Goal: Task Accomplishment & Management: Manage account settings

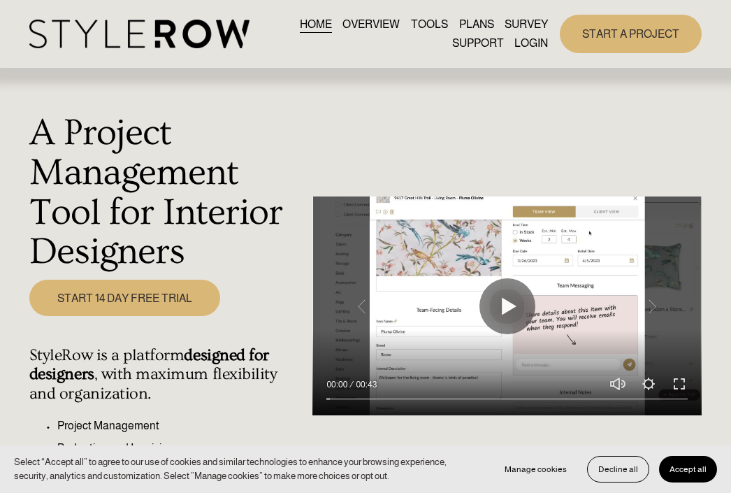
click at [541, 44] on link "LOGIN" at bounding box center [532, 43] width 34 height 19
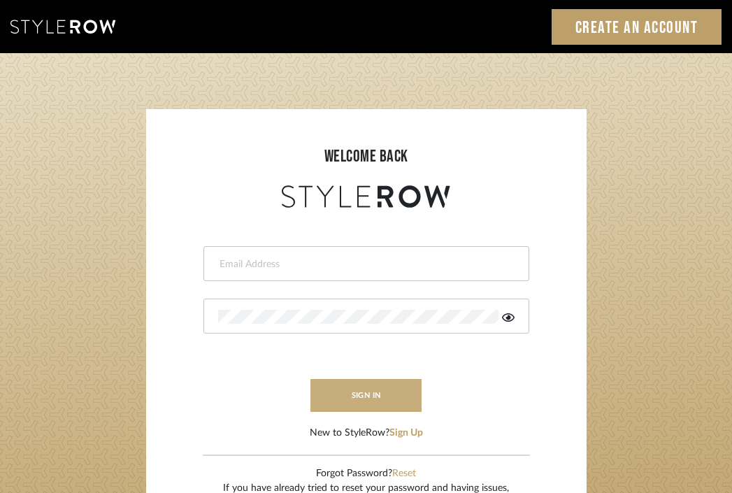
type input "[EMAIL_ADDRESS][DOMAIN_NAME]"
click at [370, 392] on button "sign in" at bounding box center [366, 395] width 112 height 33
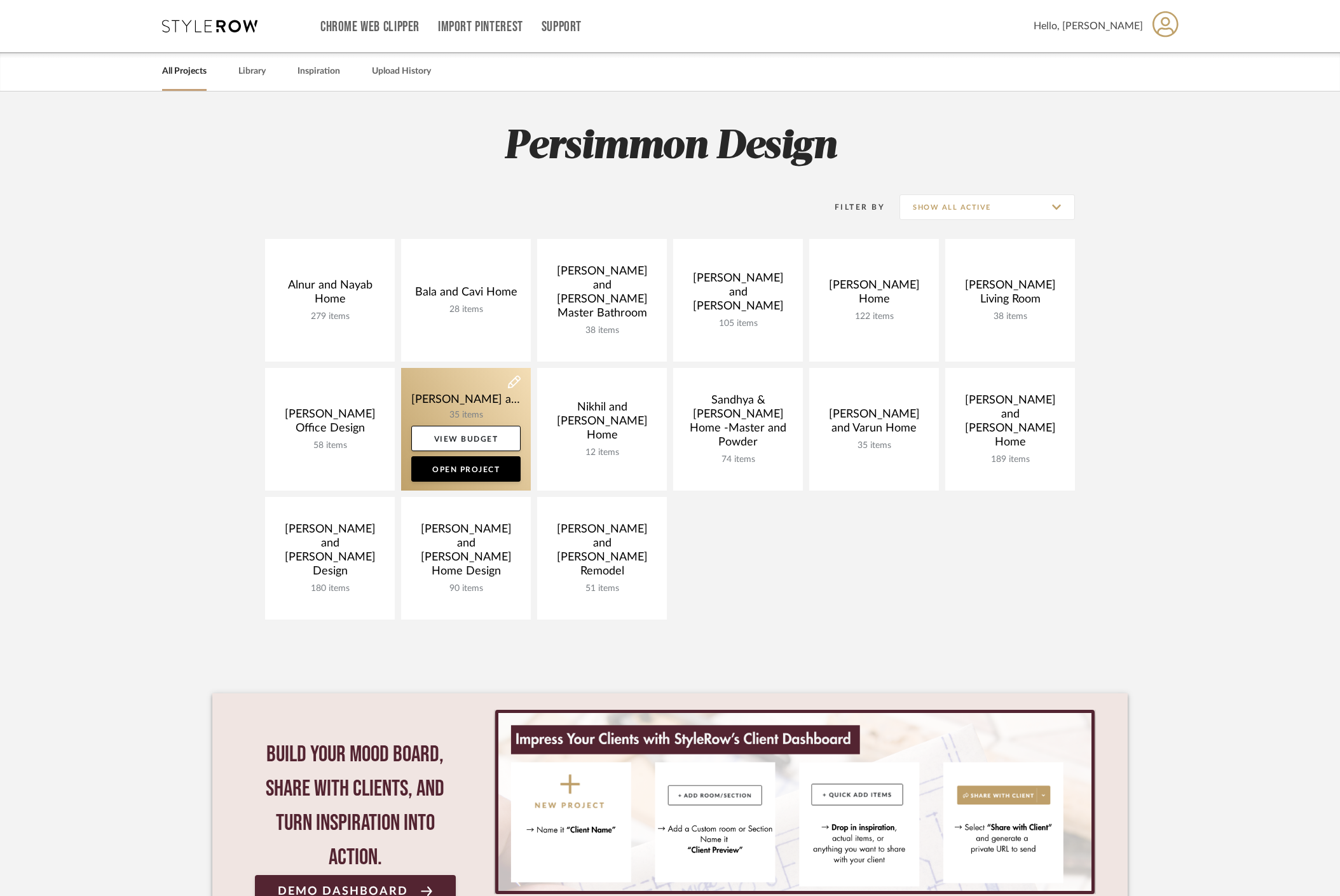
click at [474, 392] on link at bounding box center [465, 429] width 130 height 123
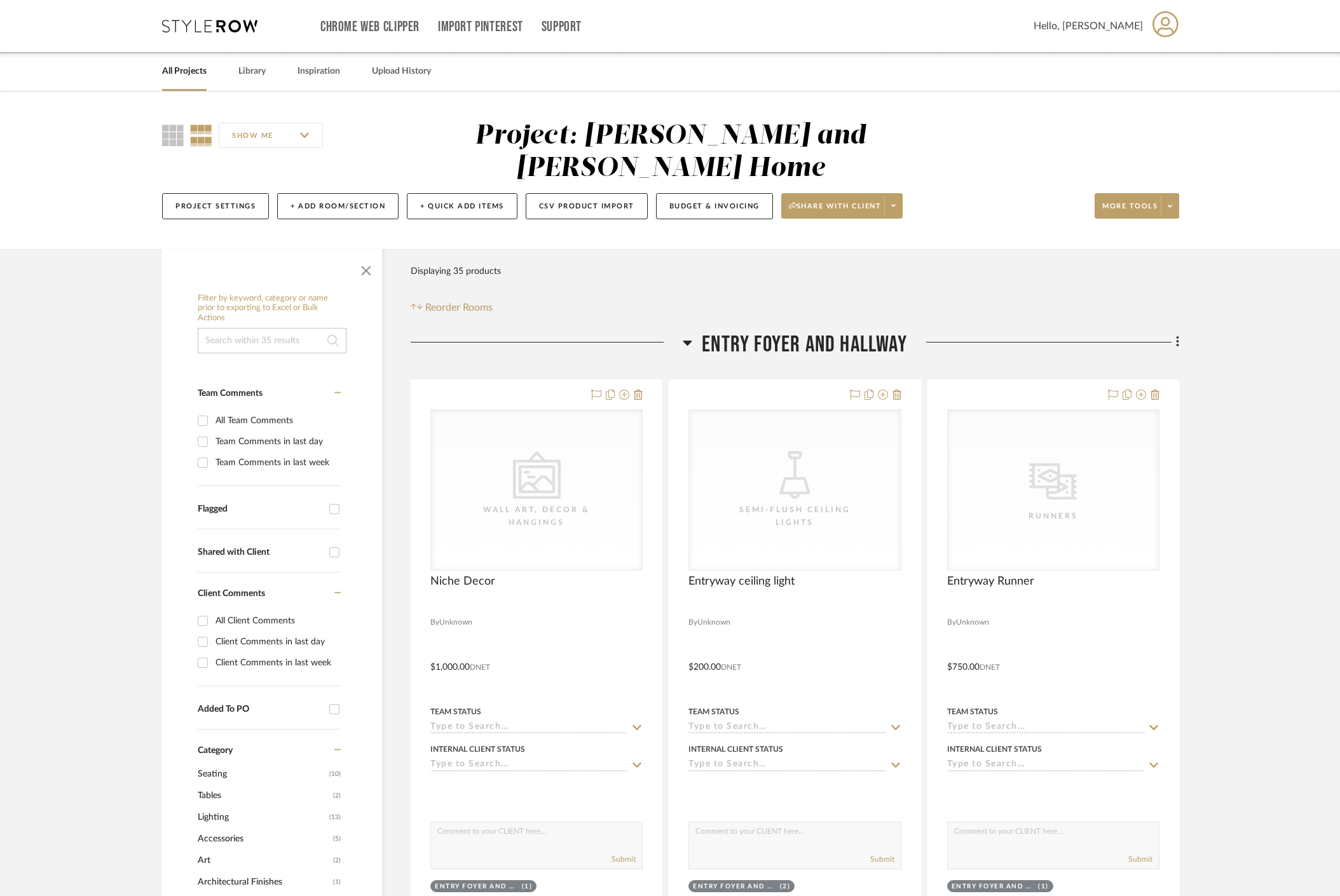
click at [686, 335] on icon at bounding box center [687, 343] width 9 height 15
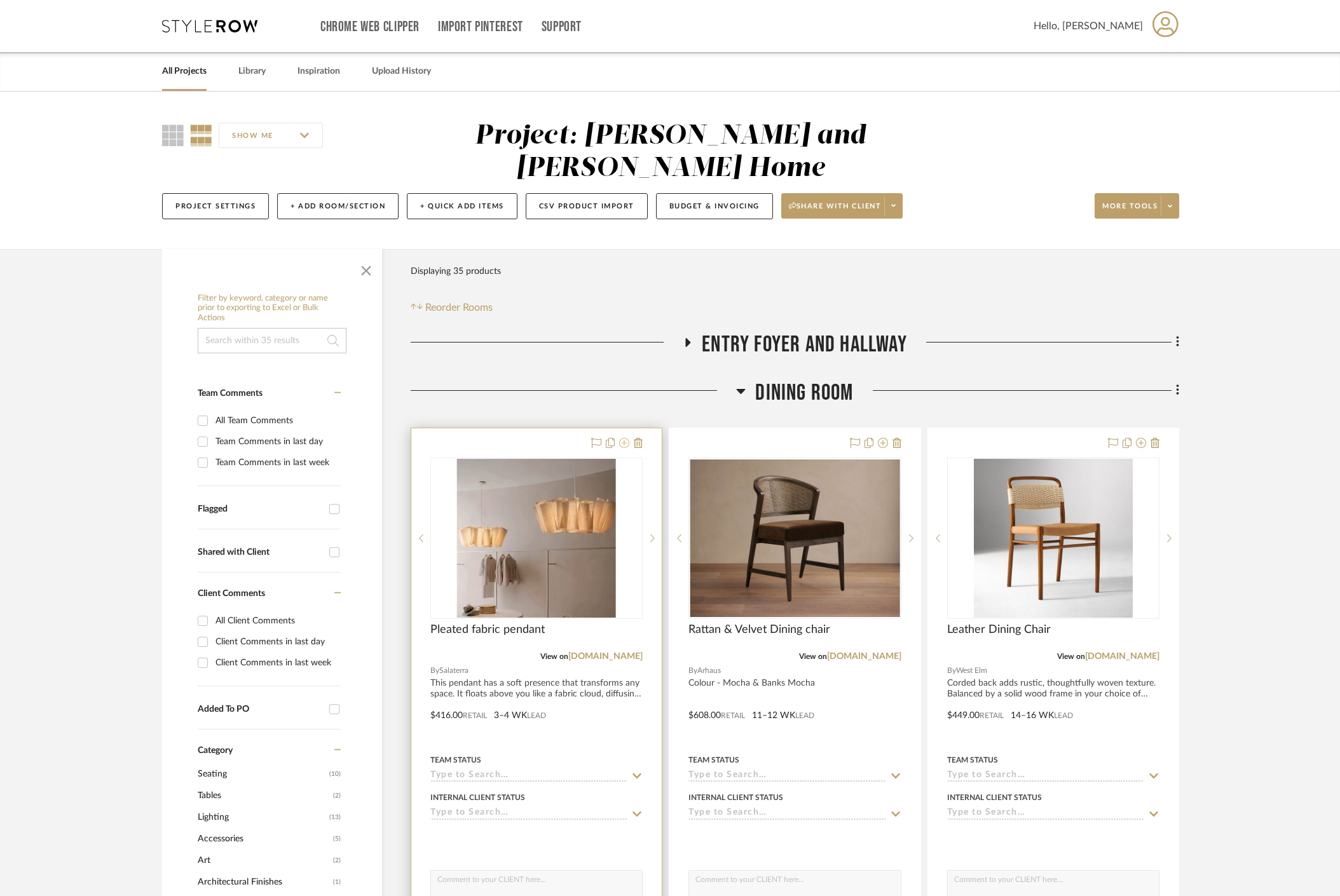
click at [626, 438] on icon at bounding box center [624, 443] width 10 height 10
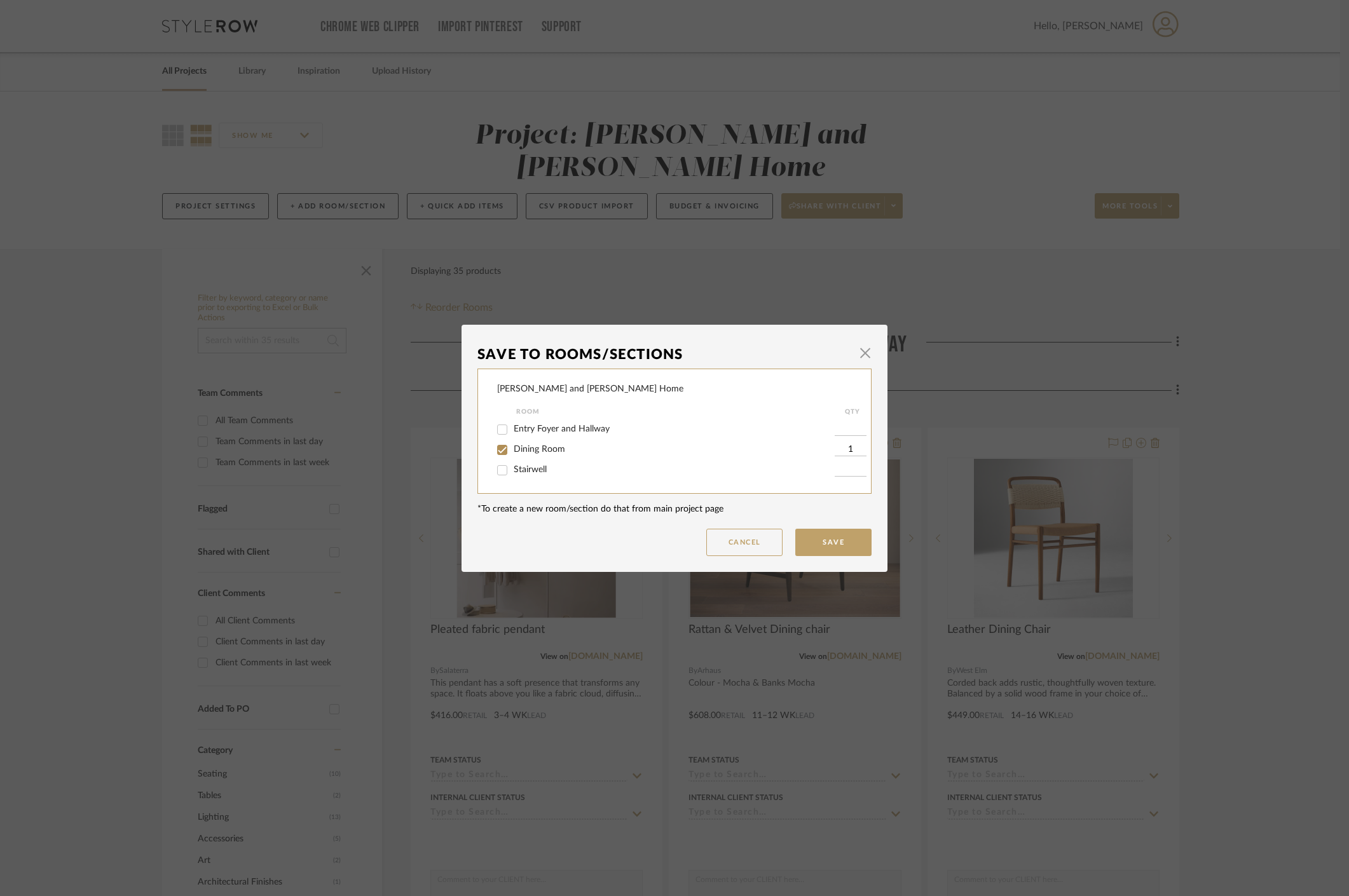
click at [574, 390] on div "Natasha and Abhijit Home" at bounding box center [590, 389] width 186 height 14
click at [578, 386] on div "Natasha and Abhijit Home" at bounding box center [590, 389] width 186 height 14
click at [742, 546] on button "Cancel" at bounding box center [744, 543] width 76 height 27
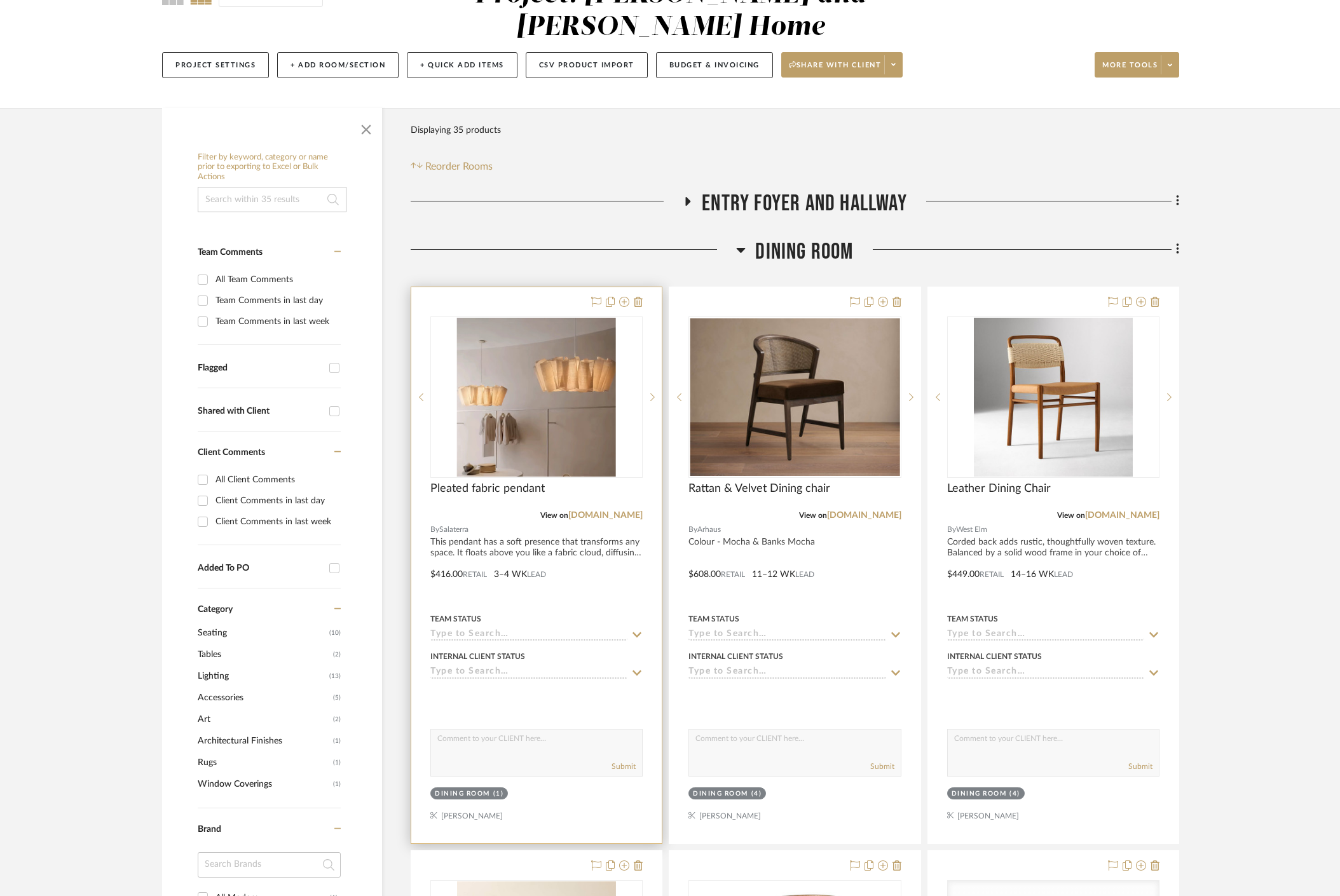
scroll to position [210, 0]
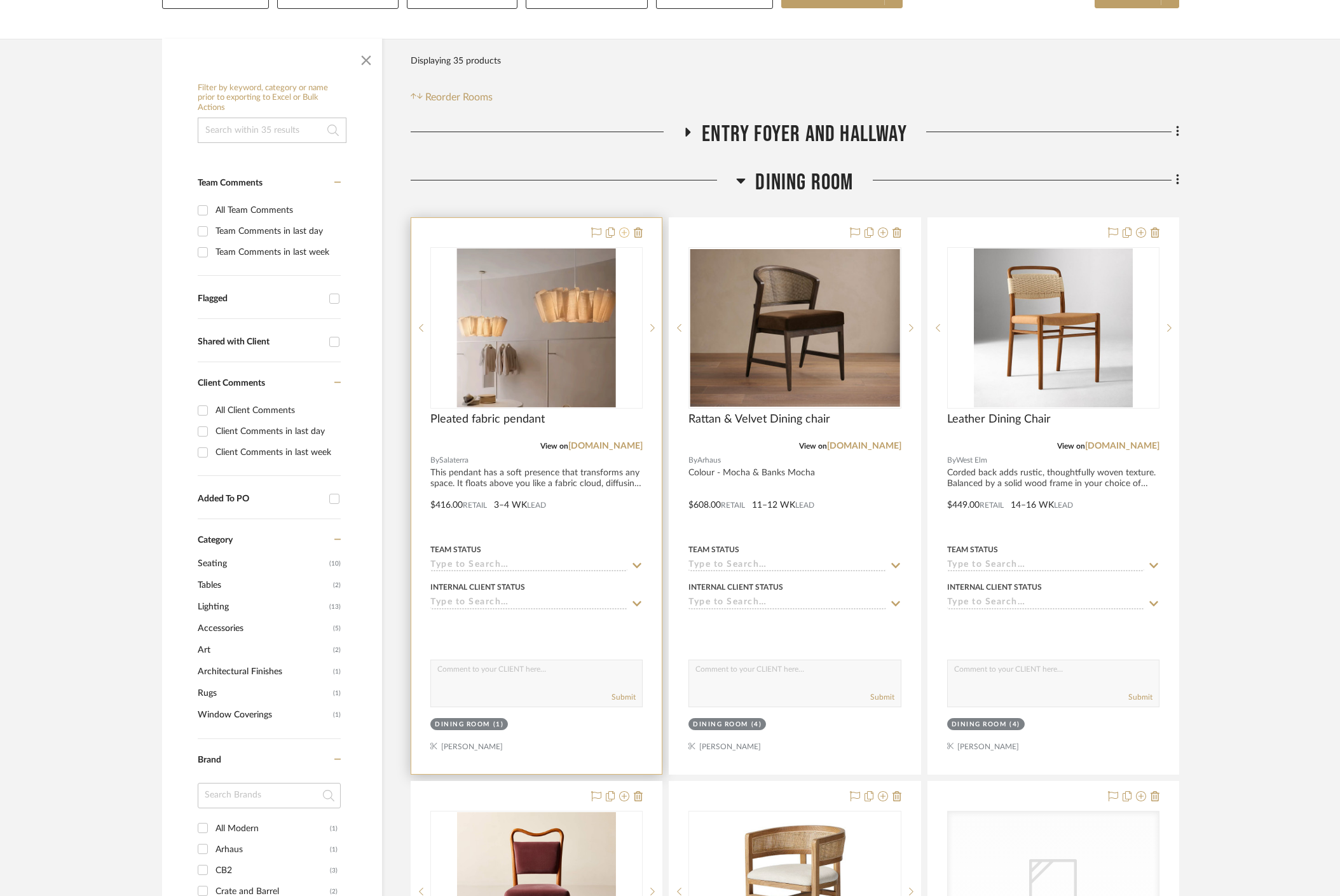
click at [625, 227] on icon at bounding box center [624, 232] width 10 height 10
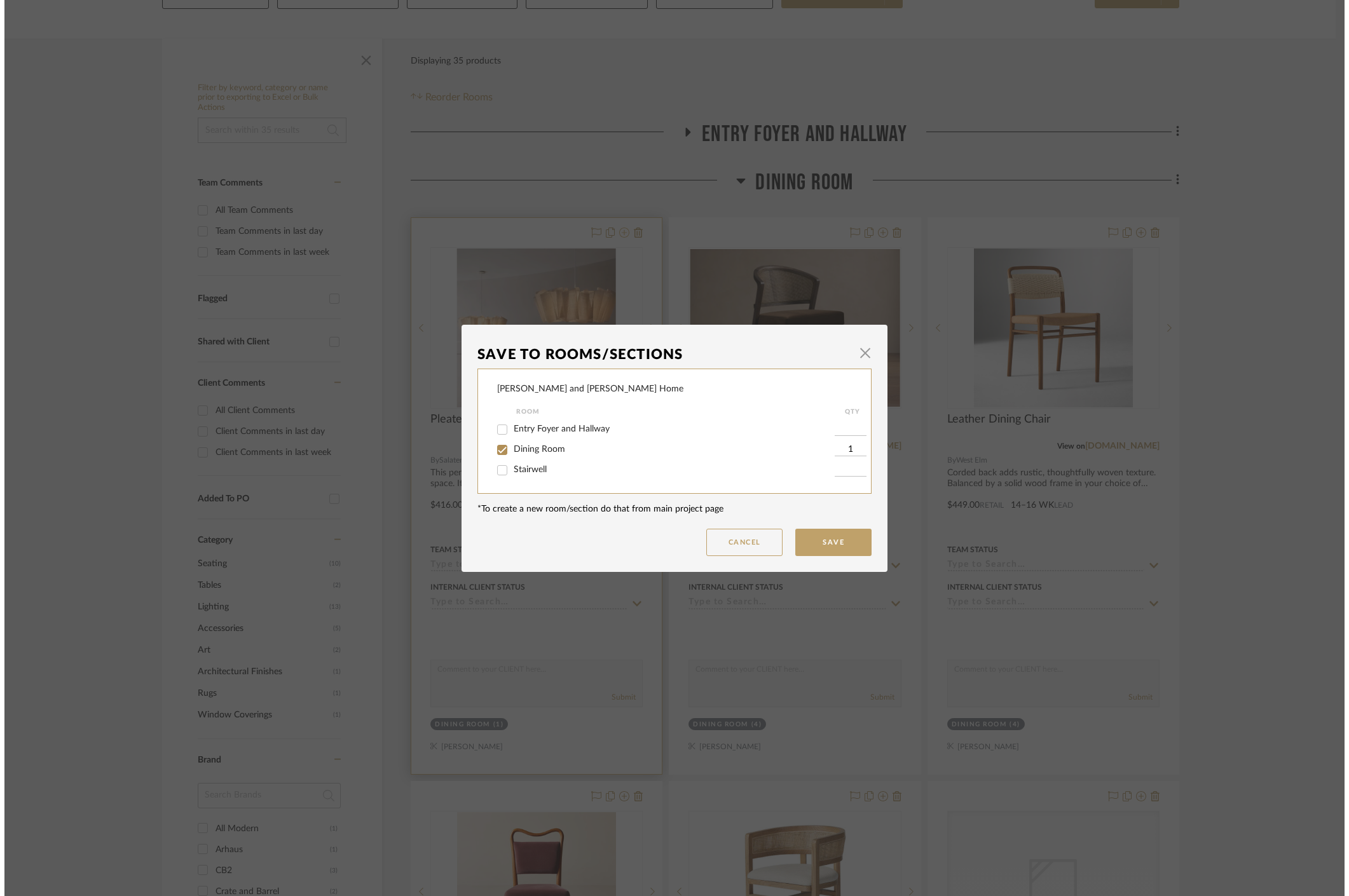
scroll to position [0, 0]
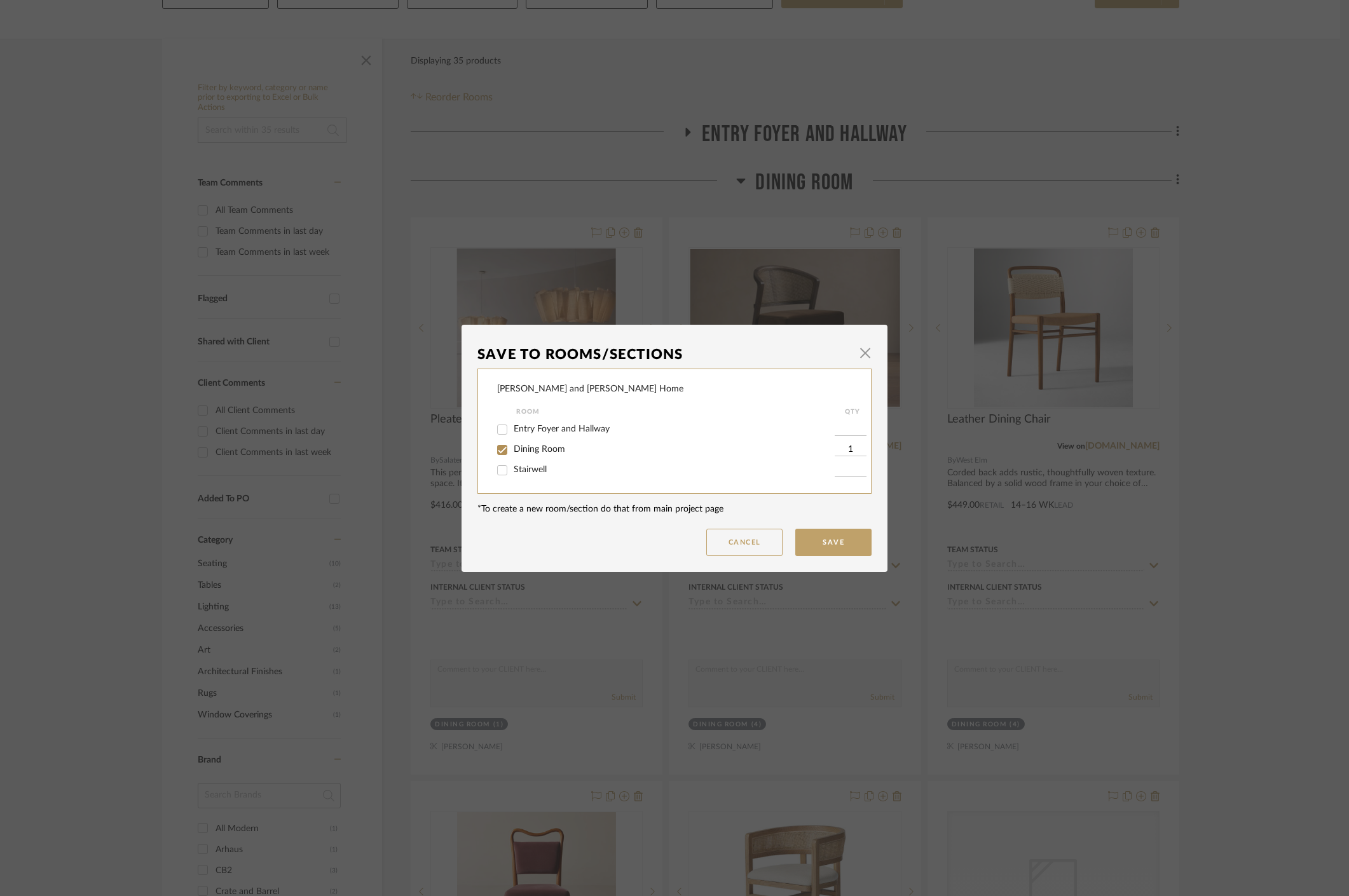
drag, startPoint x: 852, startPoint y: 355, endPoint x: 808, endPoint y: 289, distance: 79.3
click at [853, 355] on span "button" at bounding box center [865, 353] width 25 height 25
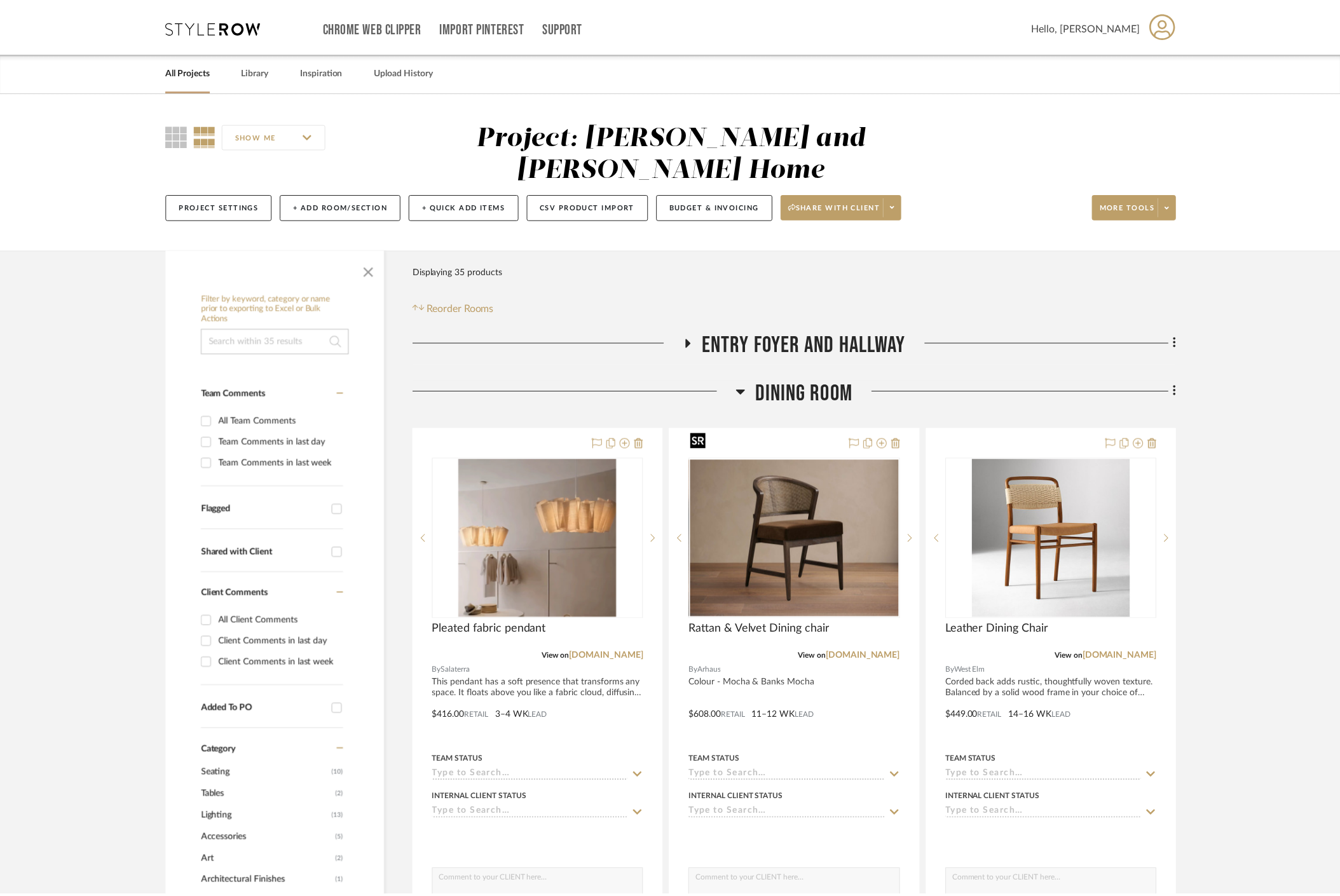
scroll to position [210, 0]
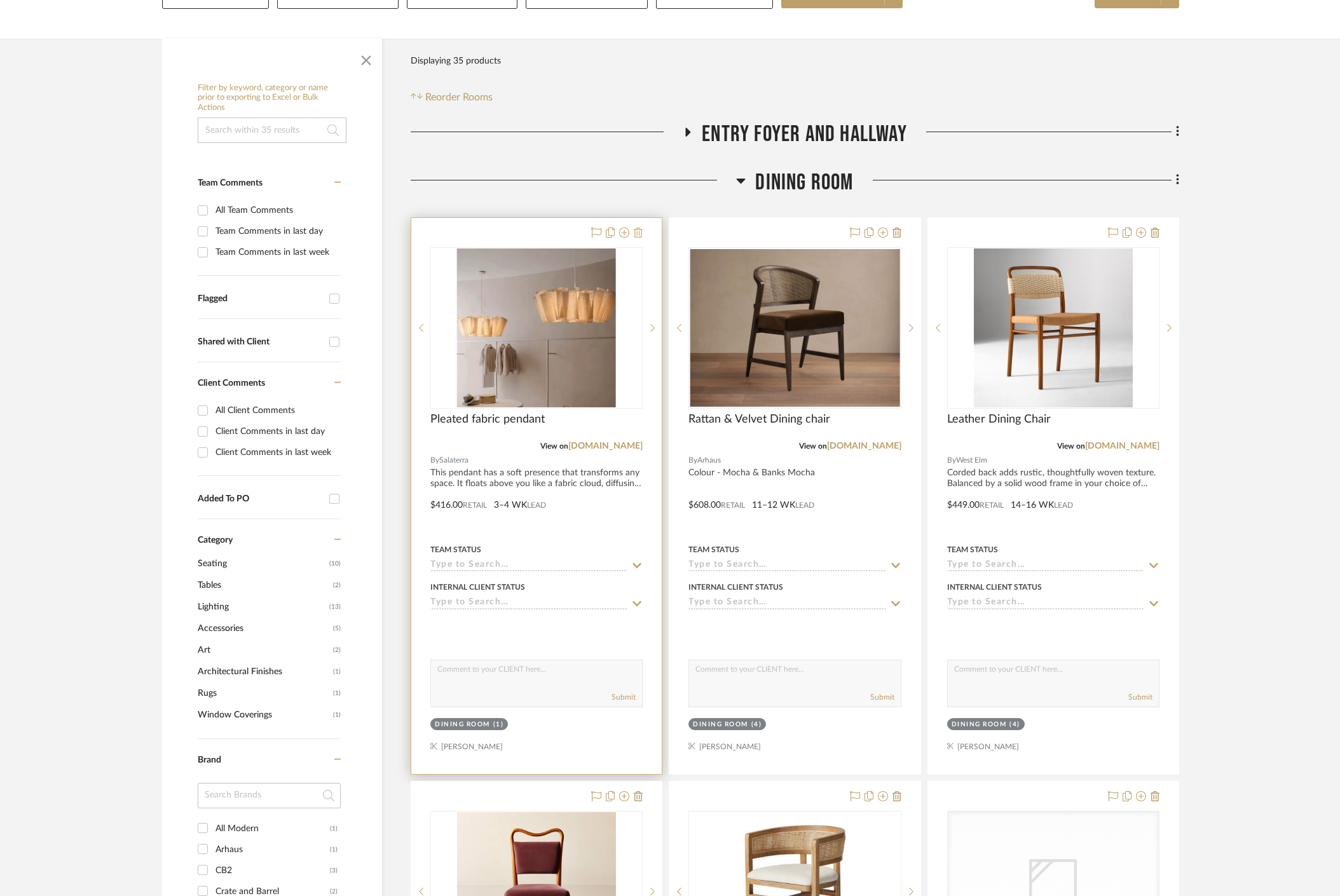
click at [640, 227] on icon at bounding box center [638, 232] width 9 height 10
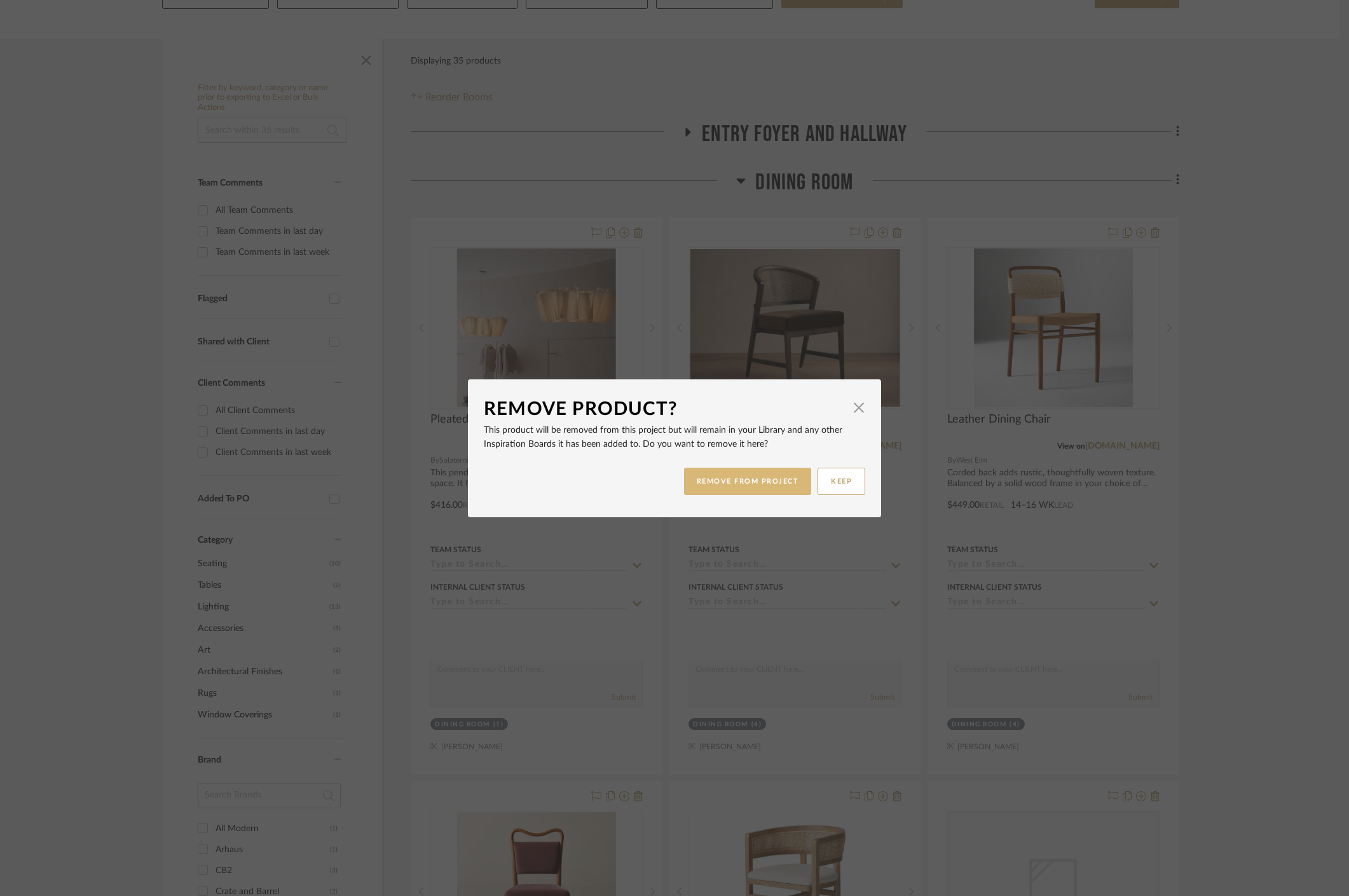
click at [733, 481] on button "REMOVE FROM PROJECT" at bounding box center [747, 482] width 128 height 27
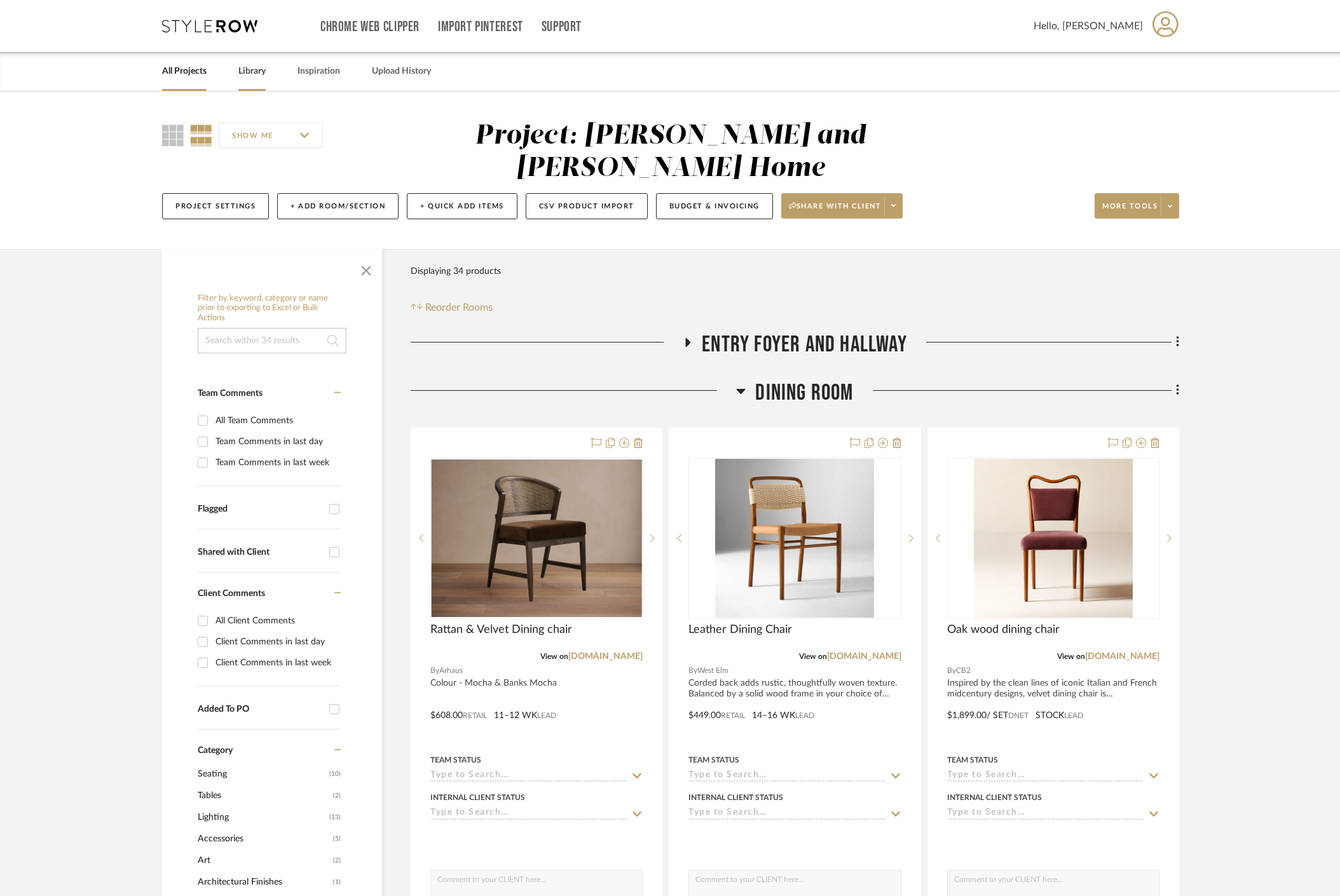
click at [257, 65] on link "Library" at bounding box center [252, 71] width 27 height 17
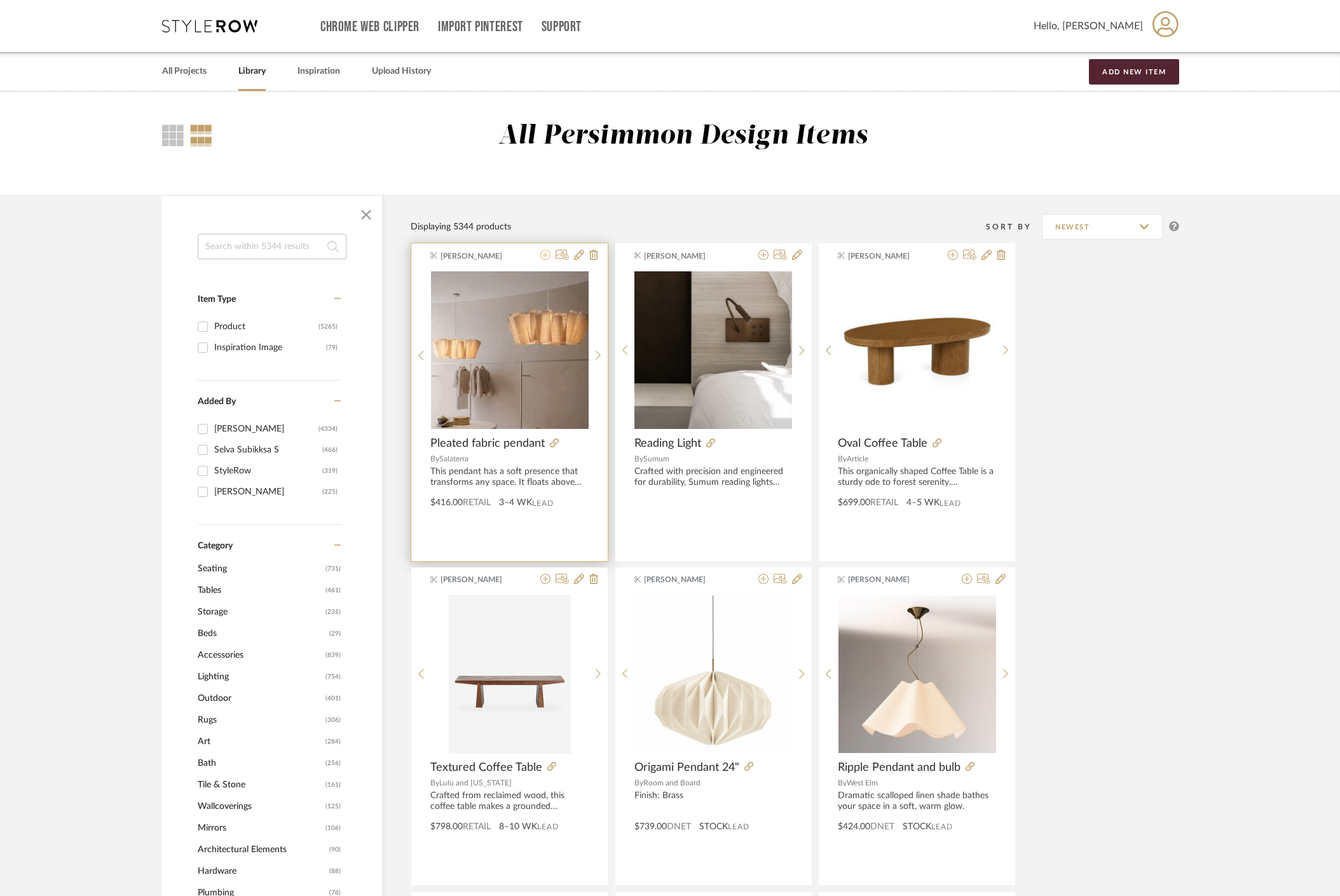
click at [545, 255] on icon at bounding box center [545, 254] width 10 height 10
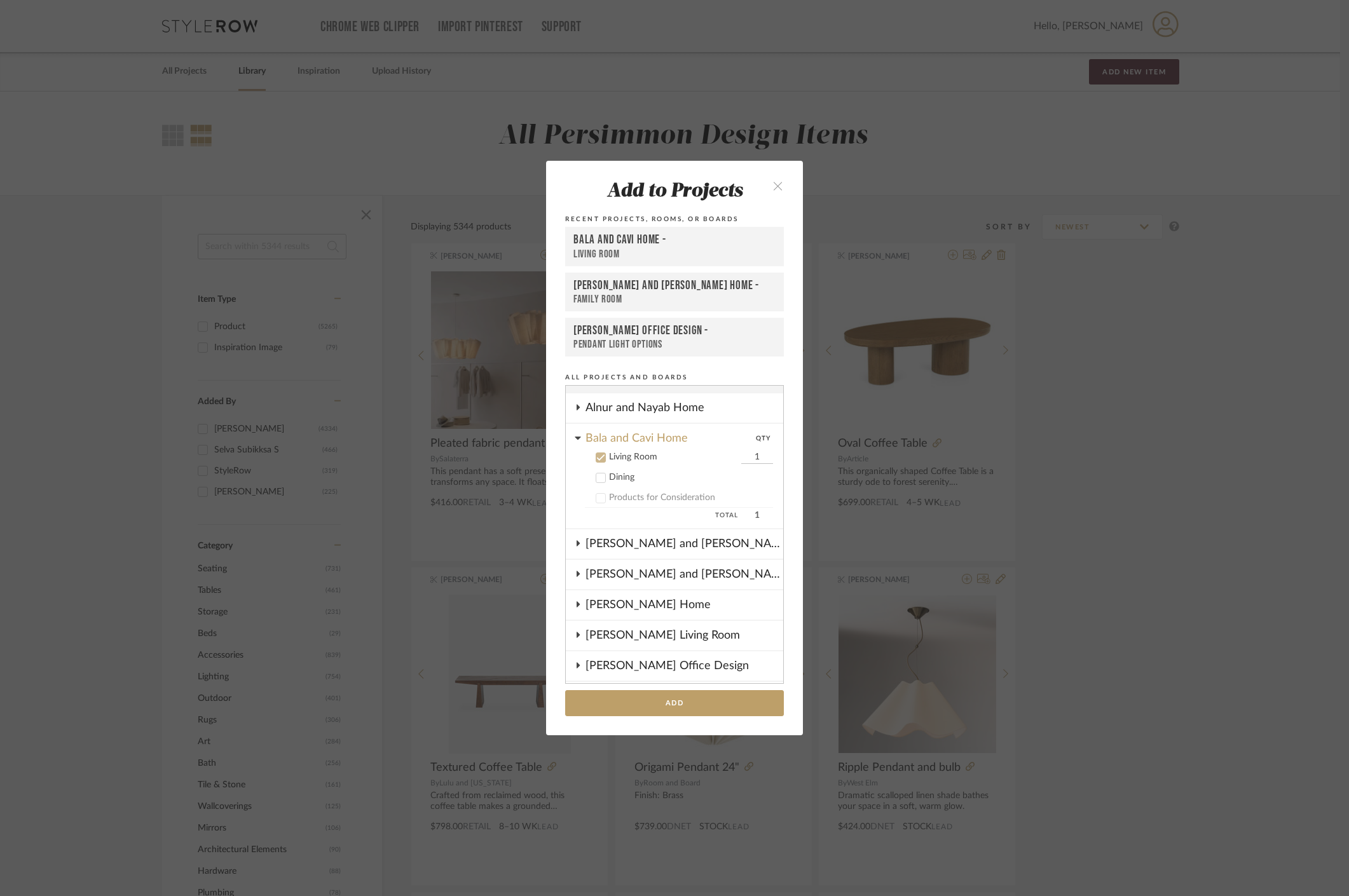
scroll to position [1, 0]
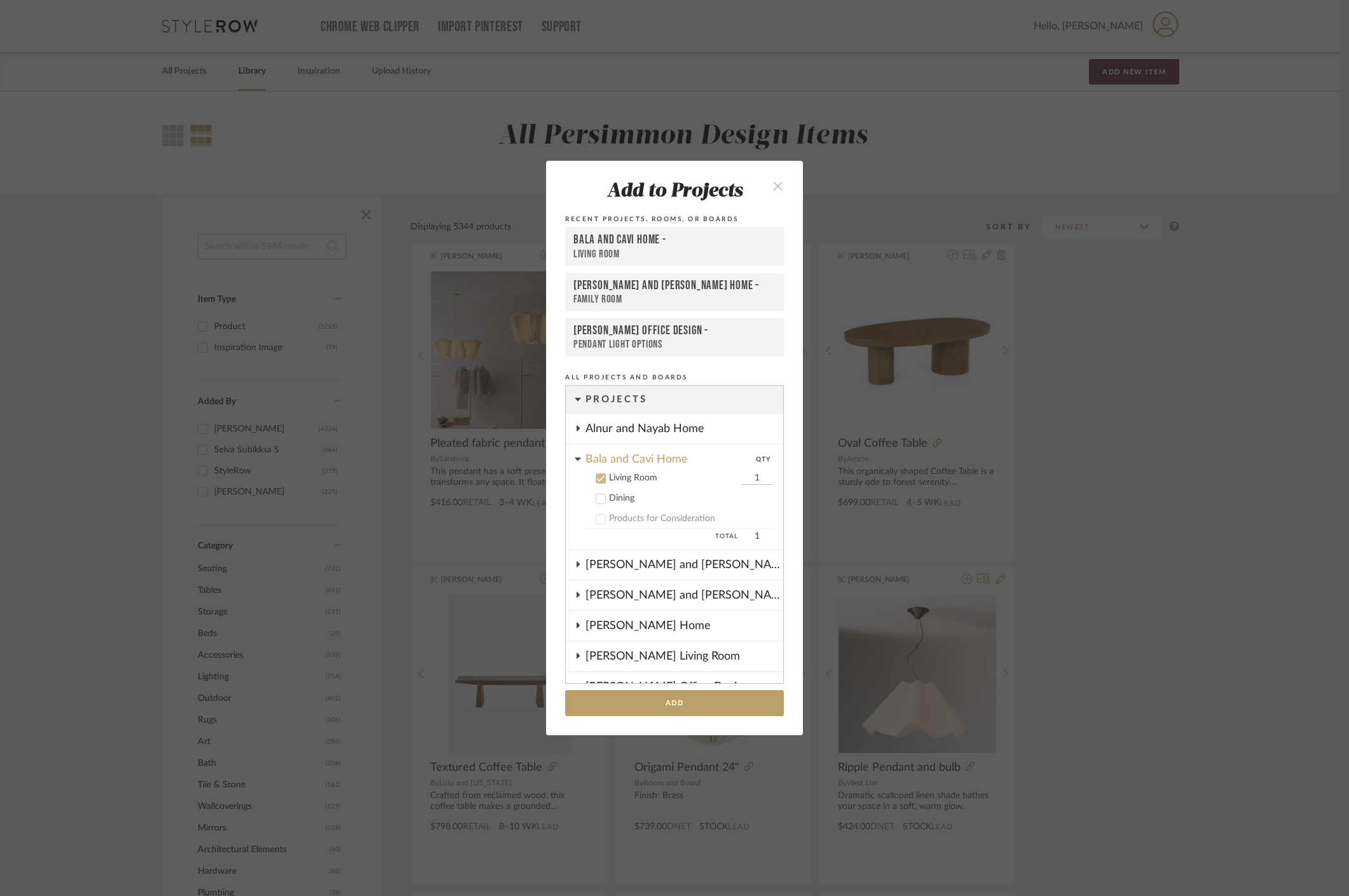
click at [597, 479] on icon at bounding box center [601, 479] width 9 height 9
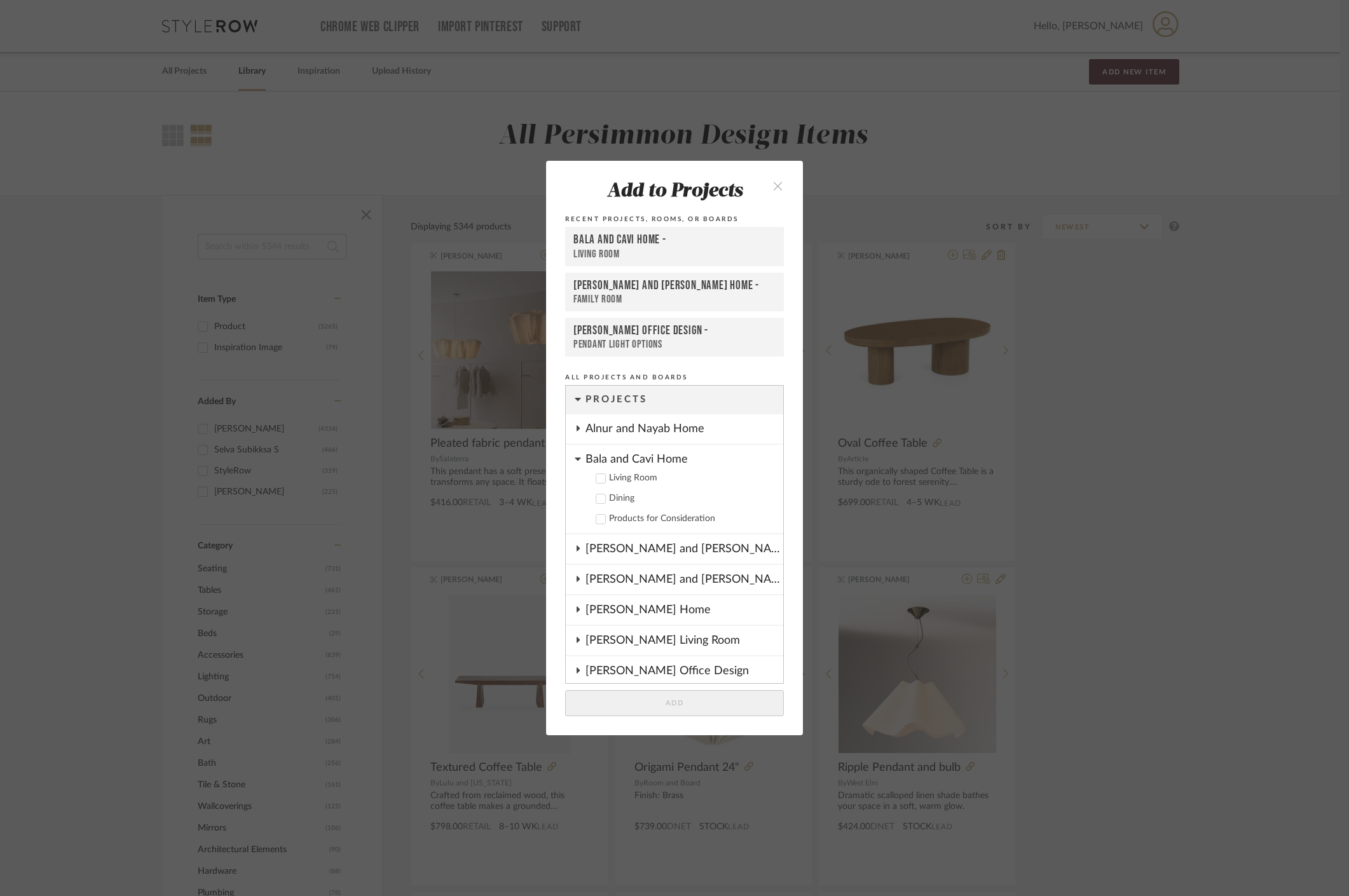
click at [575, 458] on icon at bounding box center [577, 458] width 5 height 3
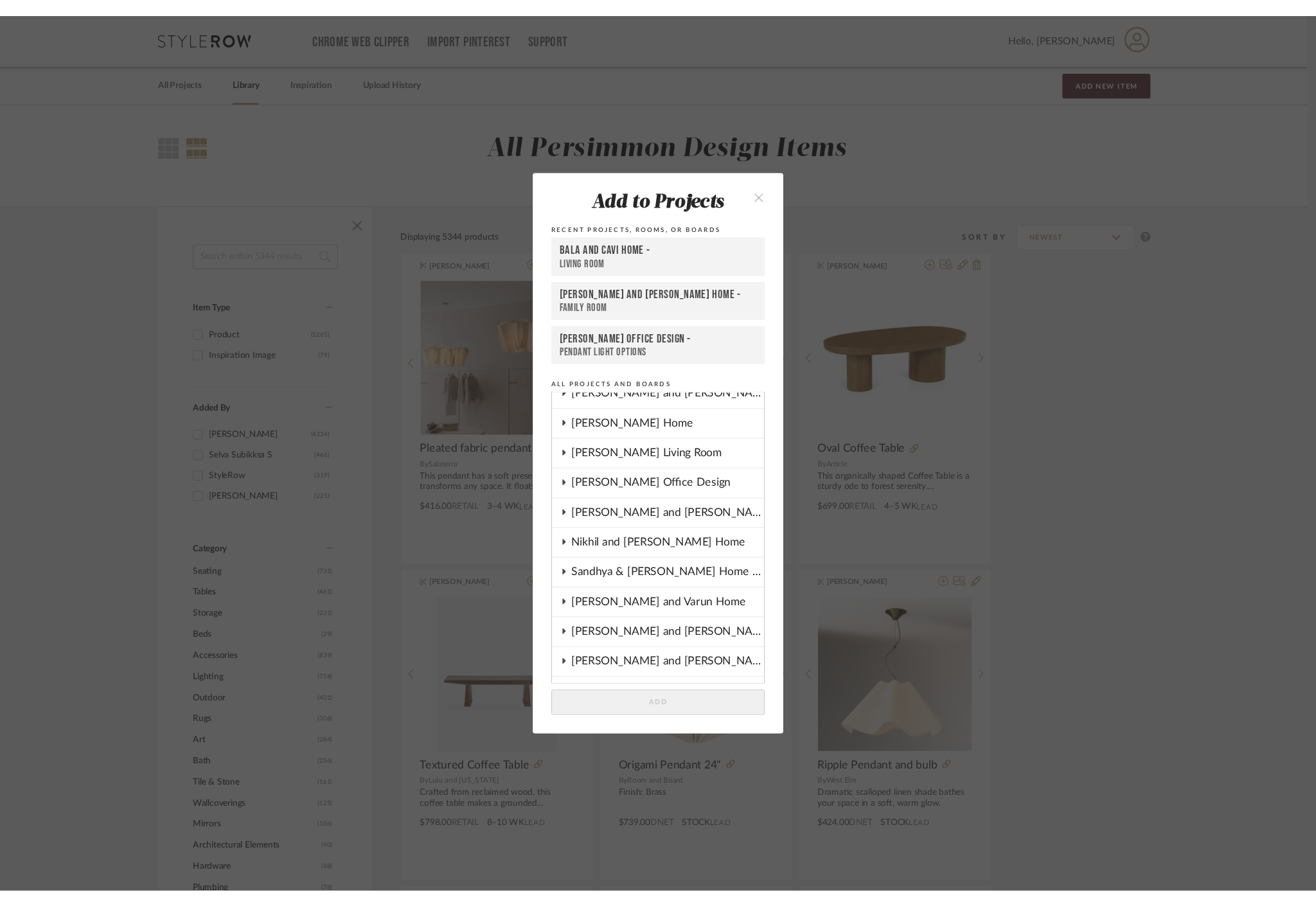
scroll to position [193, 0]
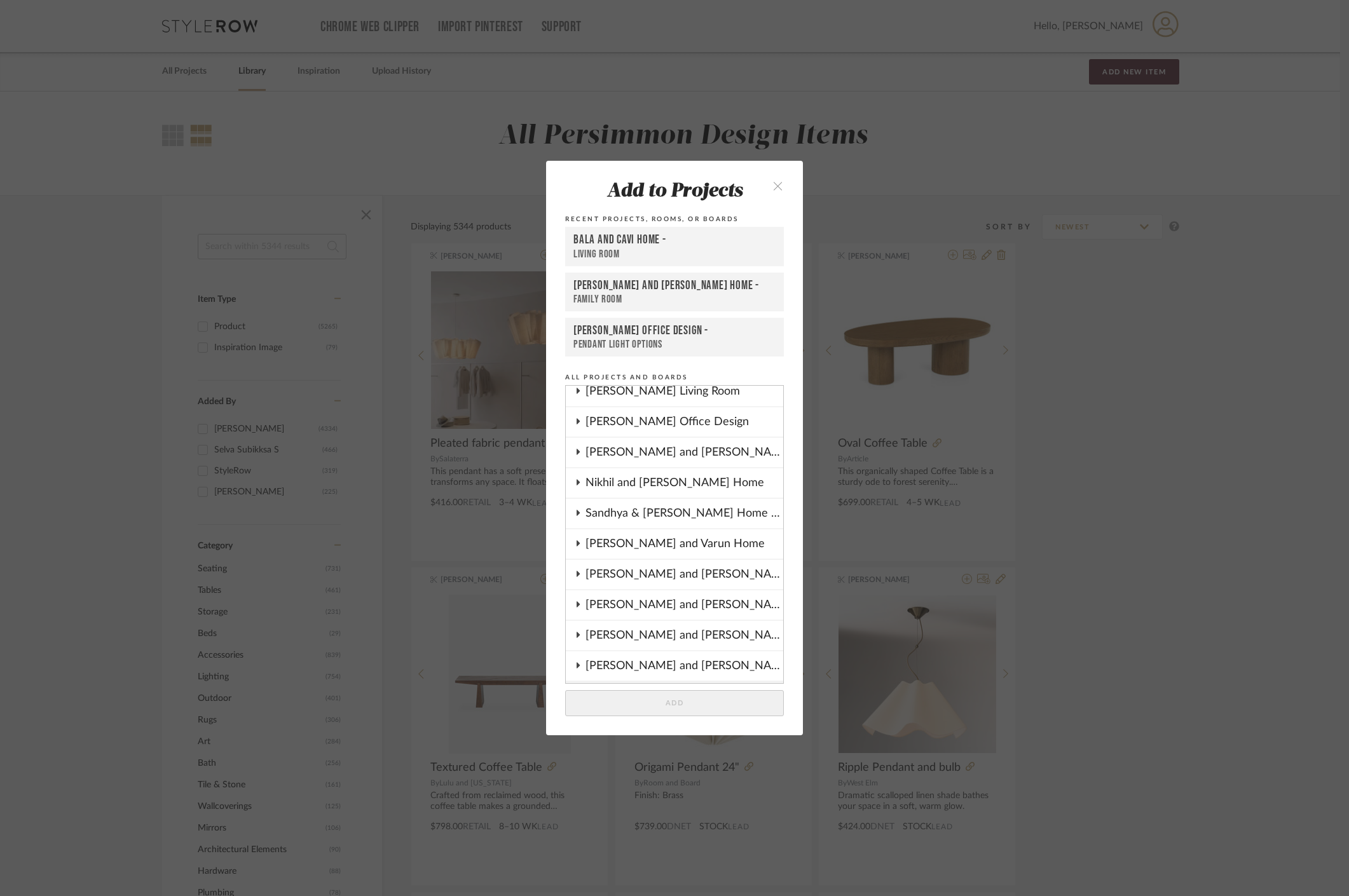
click at [576, 419] on icon at bounding box center [577, 421] width 10 height 6
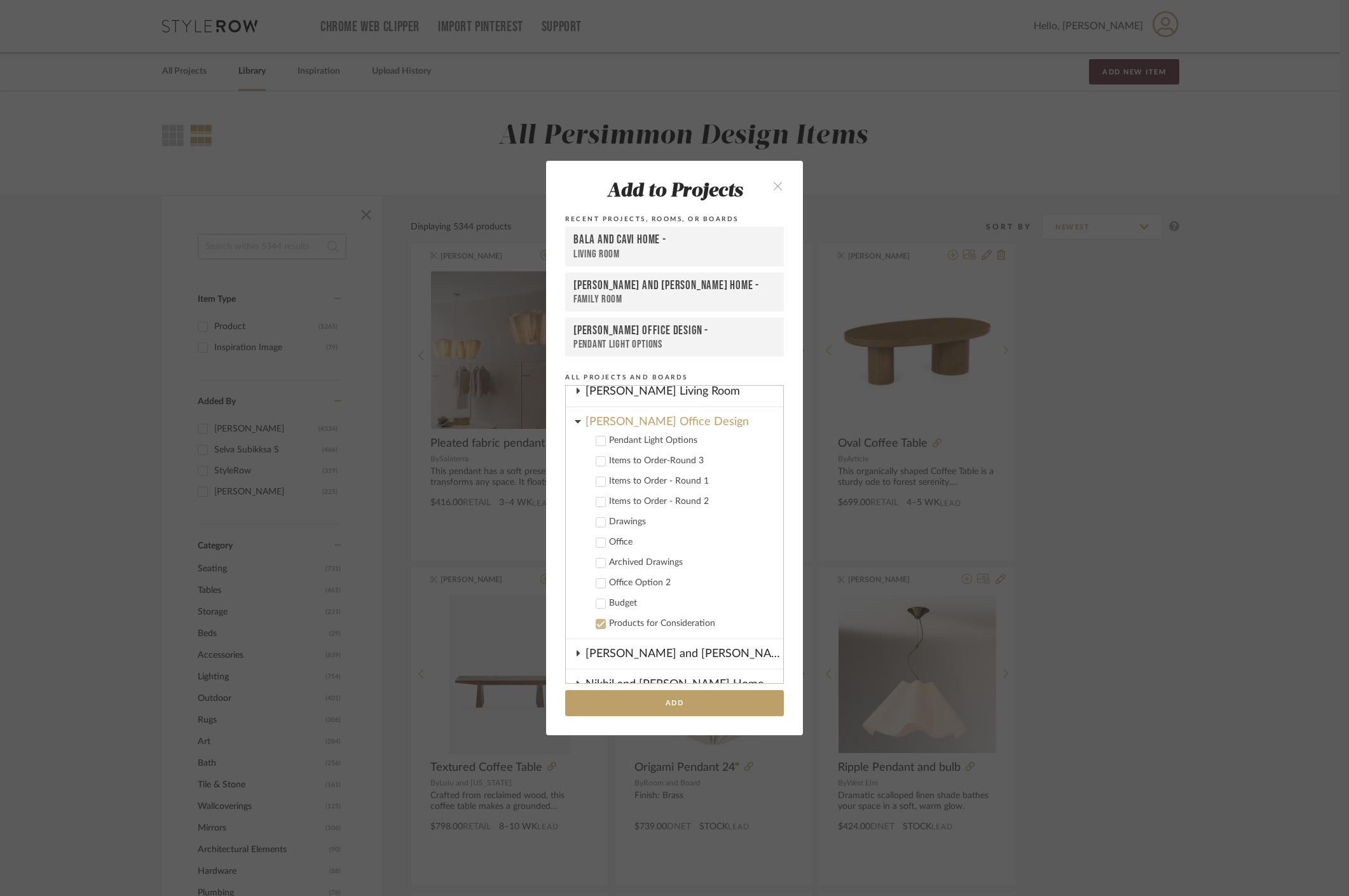
click at [576, 419] on icon at bounding box center [577, 421] width 6 height 10
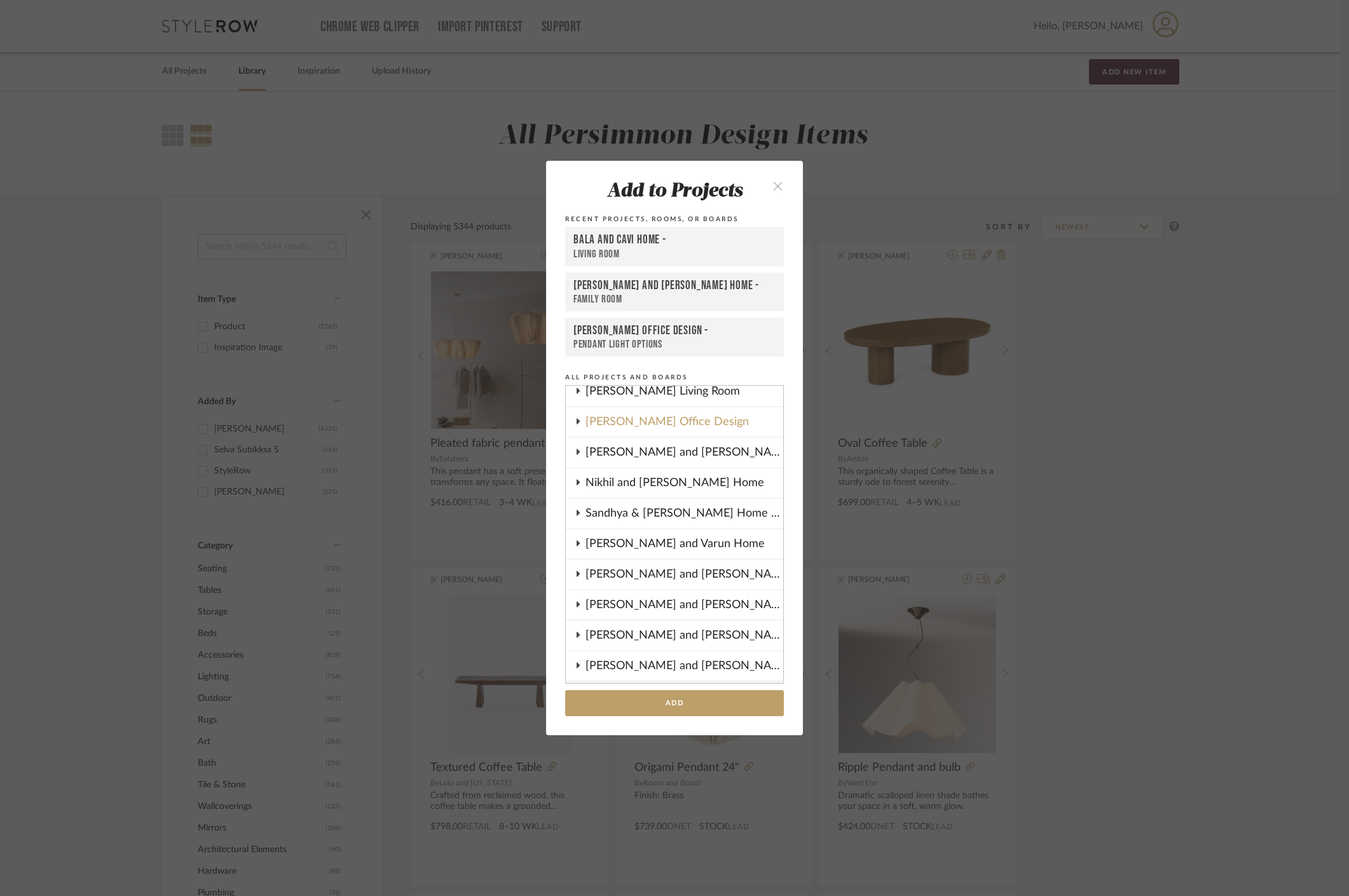
click at [576, 392] on icon at bounding box center [577, 391] width 3 height 5
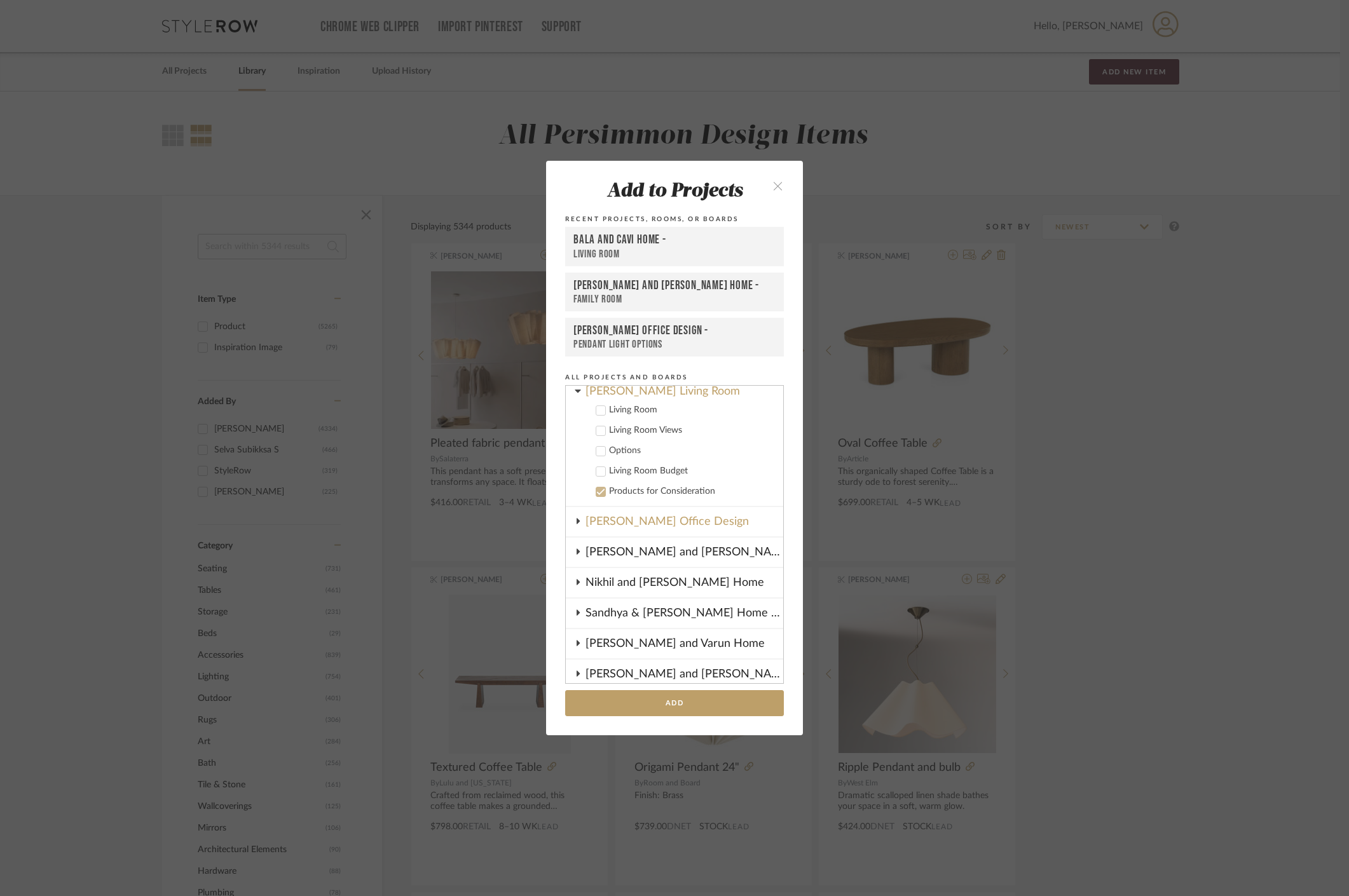
click at [600, 408] on icon at bounding box center [601, 411] width 9 height 9
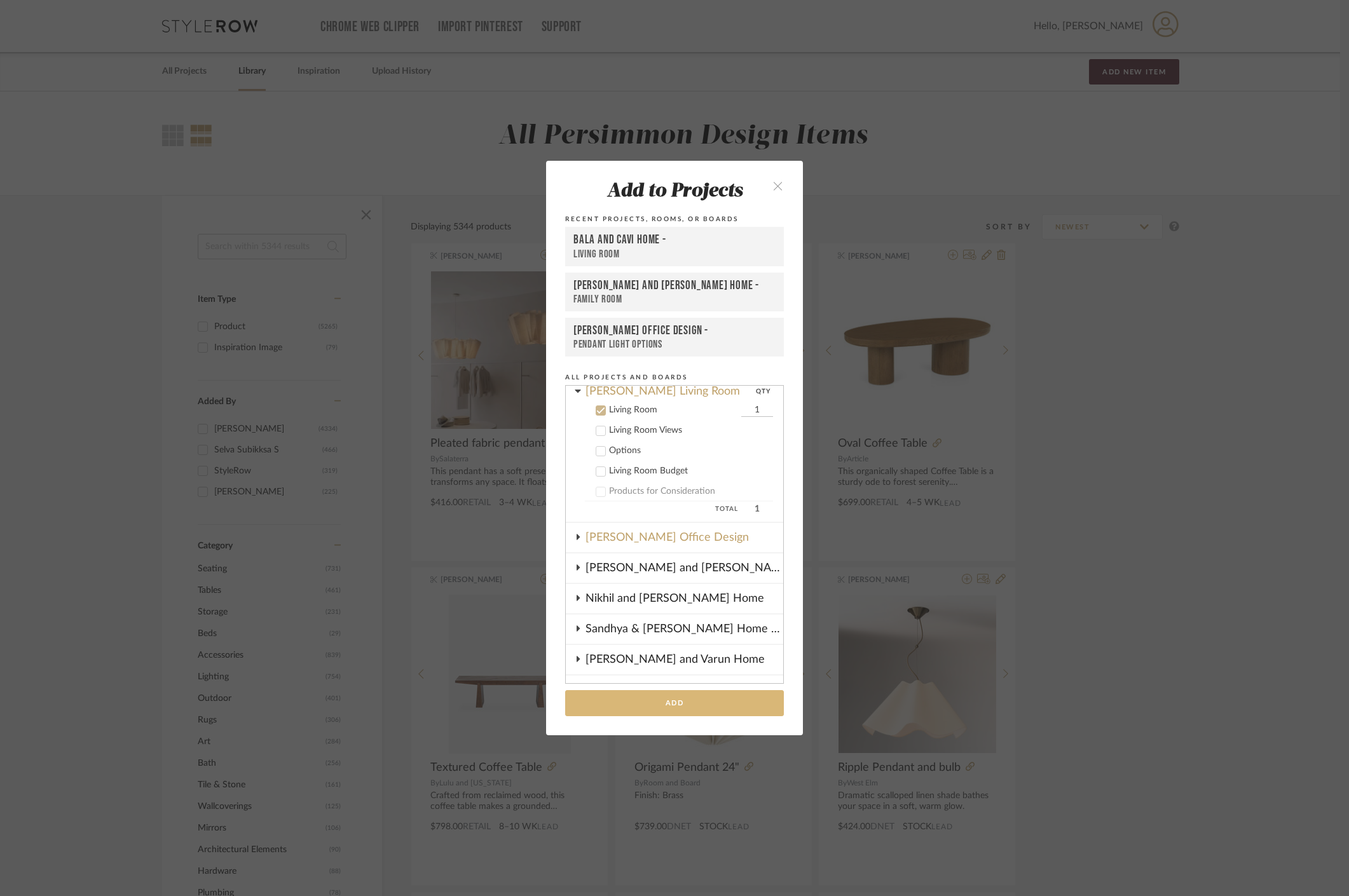
click at [671, 693] on button "Add" at bounding box center [674, 702] width 219 height 26
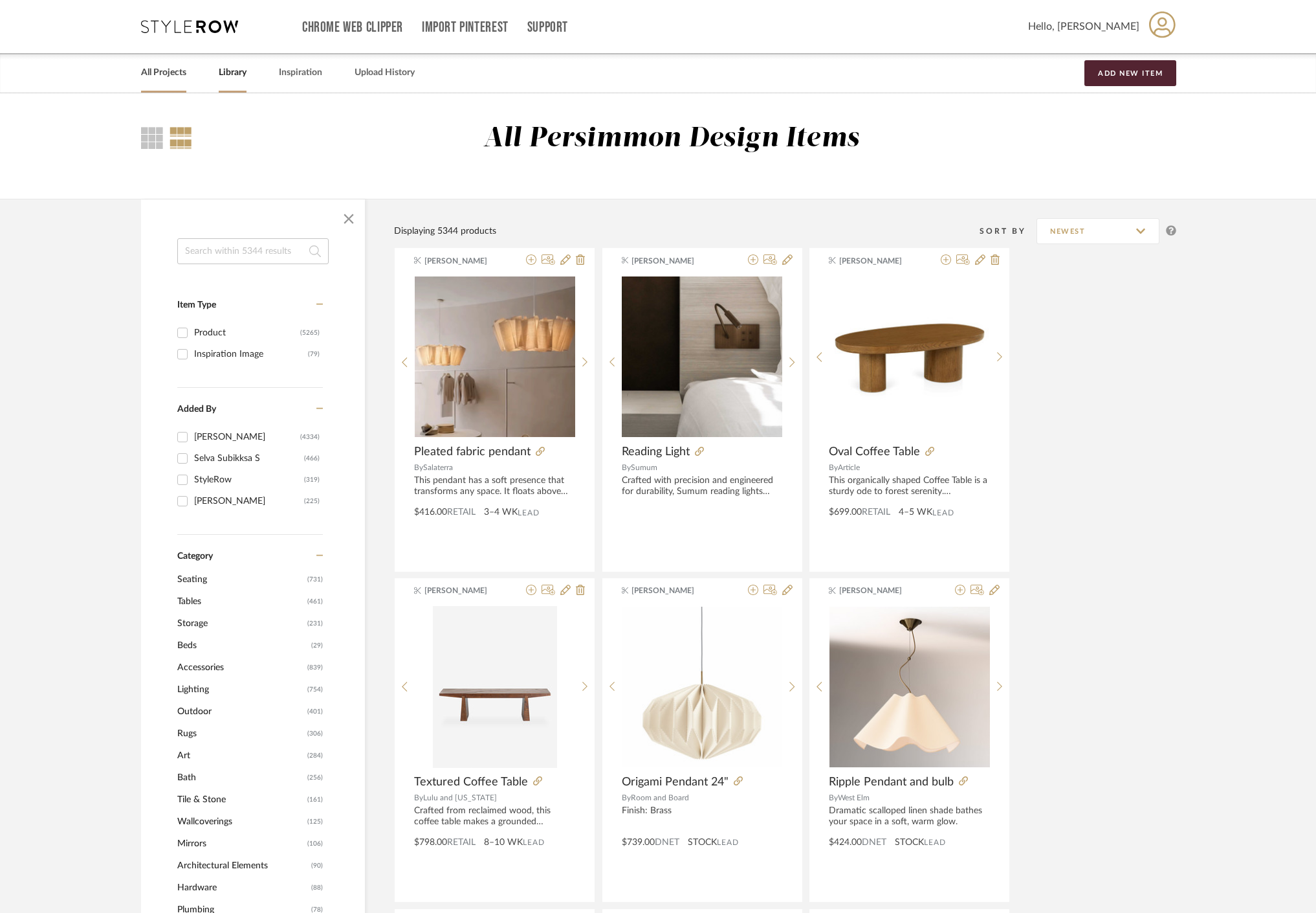
click at [171, 69] on link "All Projects" at bounding box center [163, 72] width 45 height 18
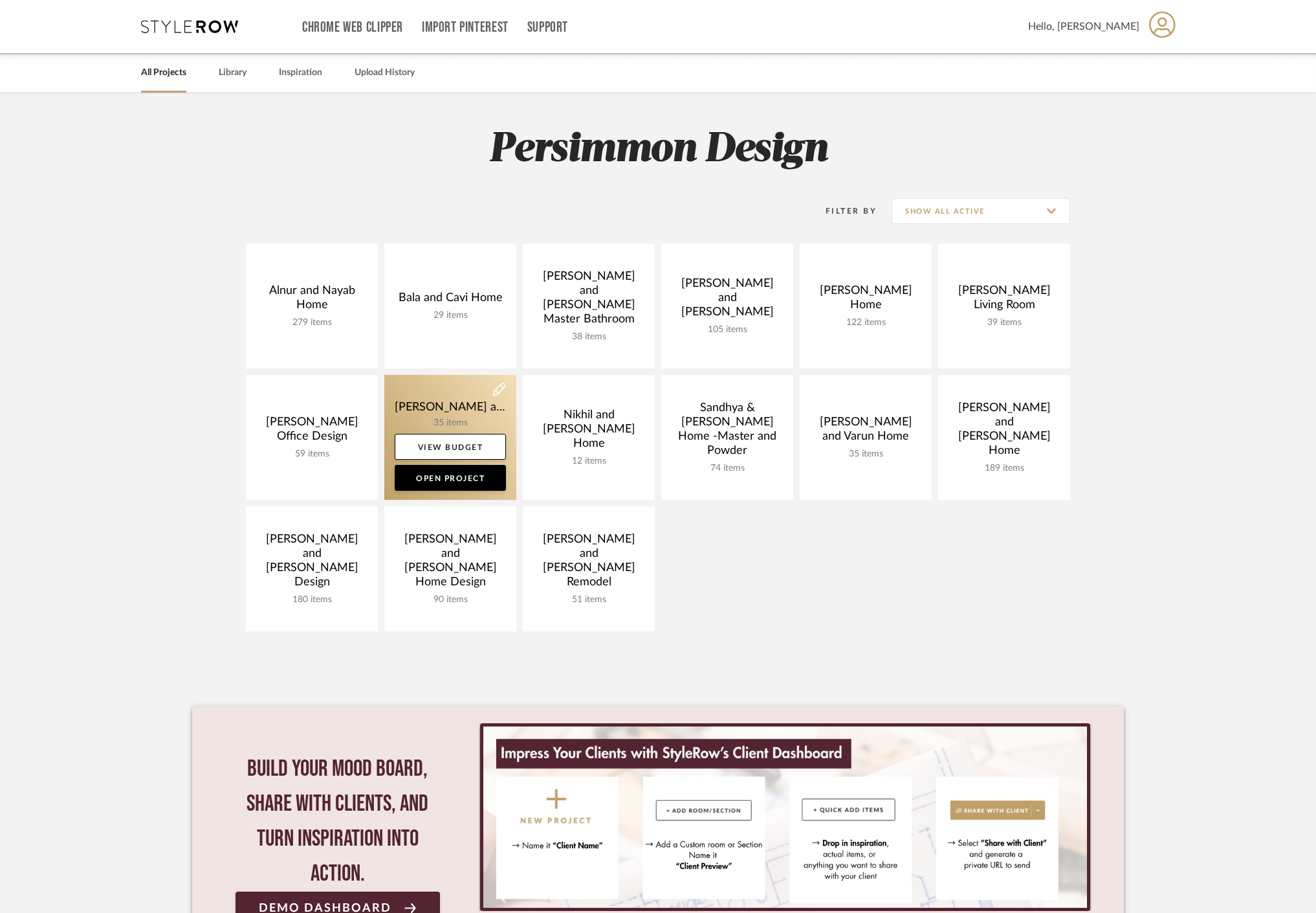
click at [470, 408] on link at bounding box center [450, 437] width 132 height 125
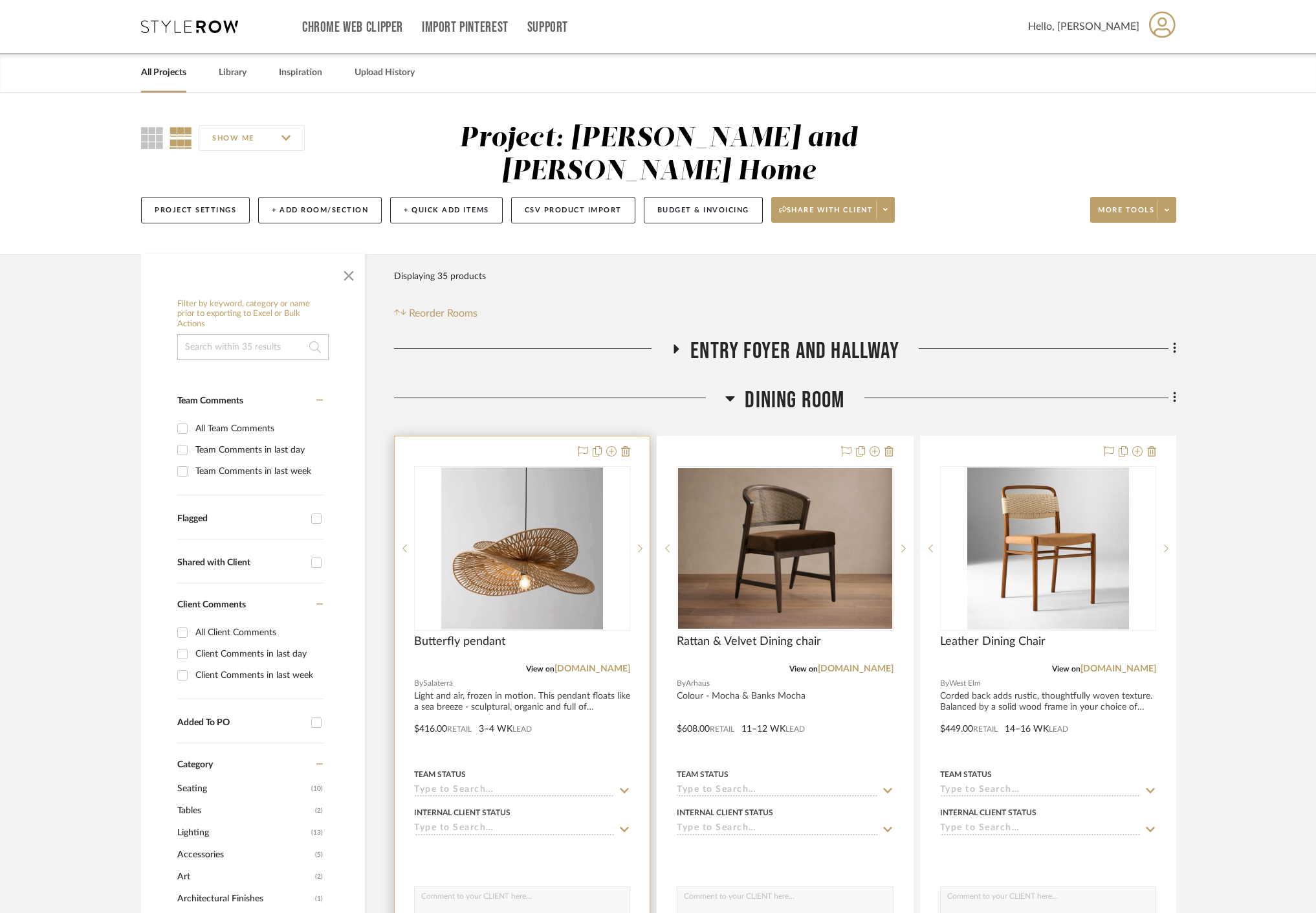
click at [553, 683] on div at bounding box center [523, 719] width 255 height 567
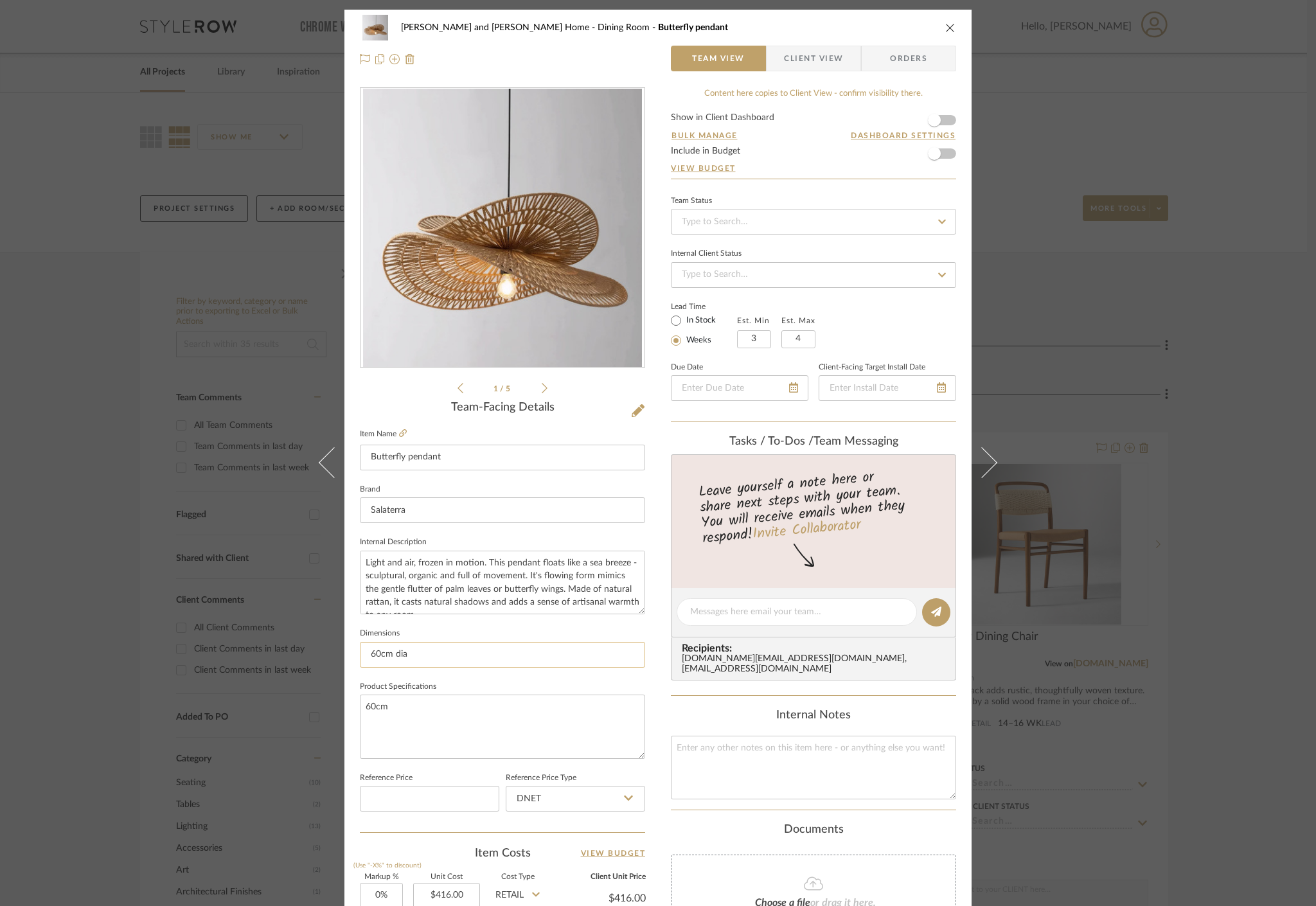
click at [373, 652] on input "60cm dia" at bounding box center [503, 655] width 285 height 26
type input "80cm dia"
click at [364, 708] on textarea "60cm" at bounding box center [503, 726] width 285 height 63
type textarea "80cm"
click at [488, 678] on fieldset "Product Specifications 80cm" at bounding box center [503, 719] width 285 height 81
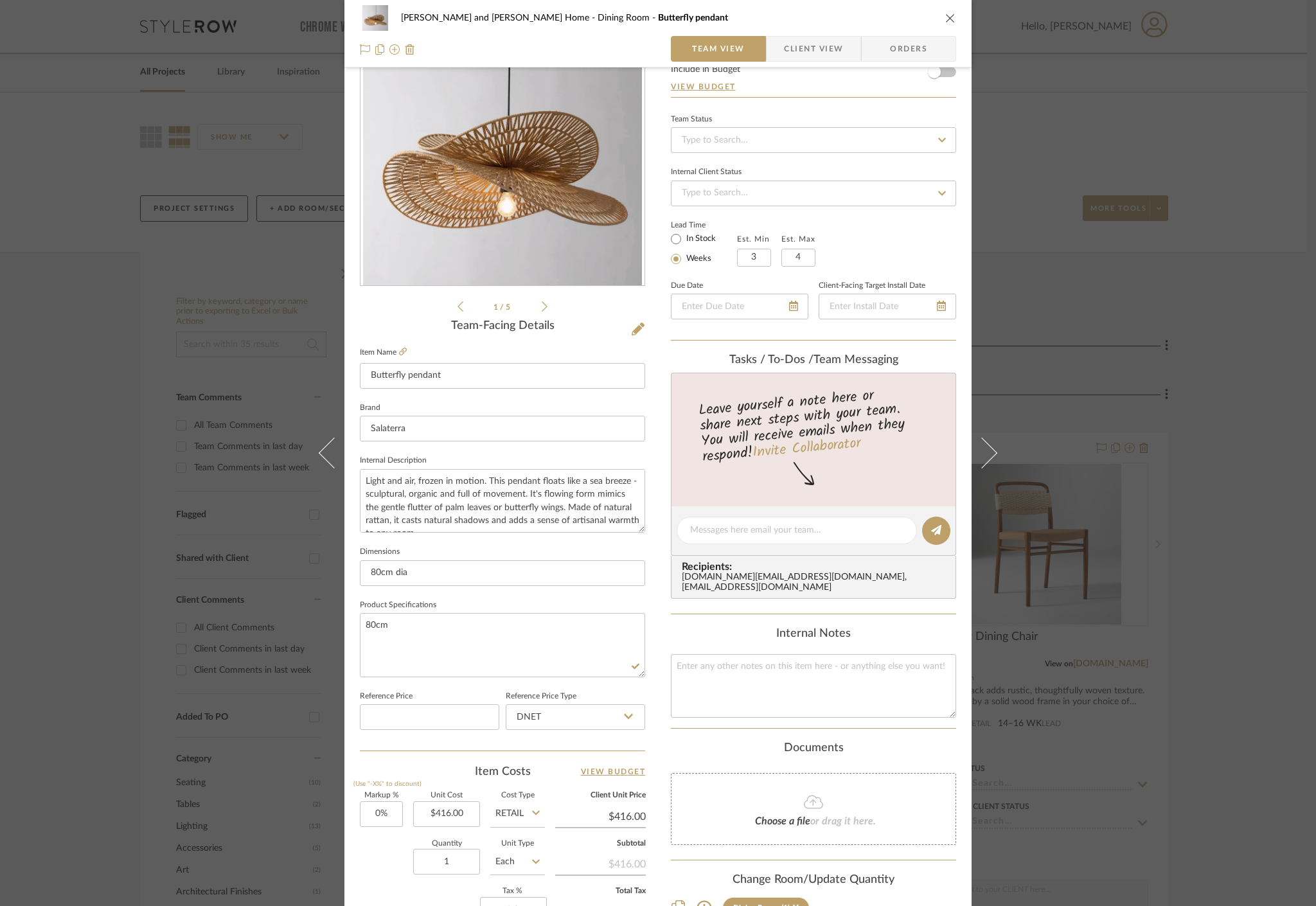
scroll to position [206, 0]
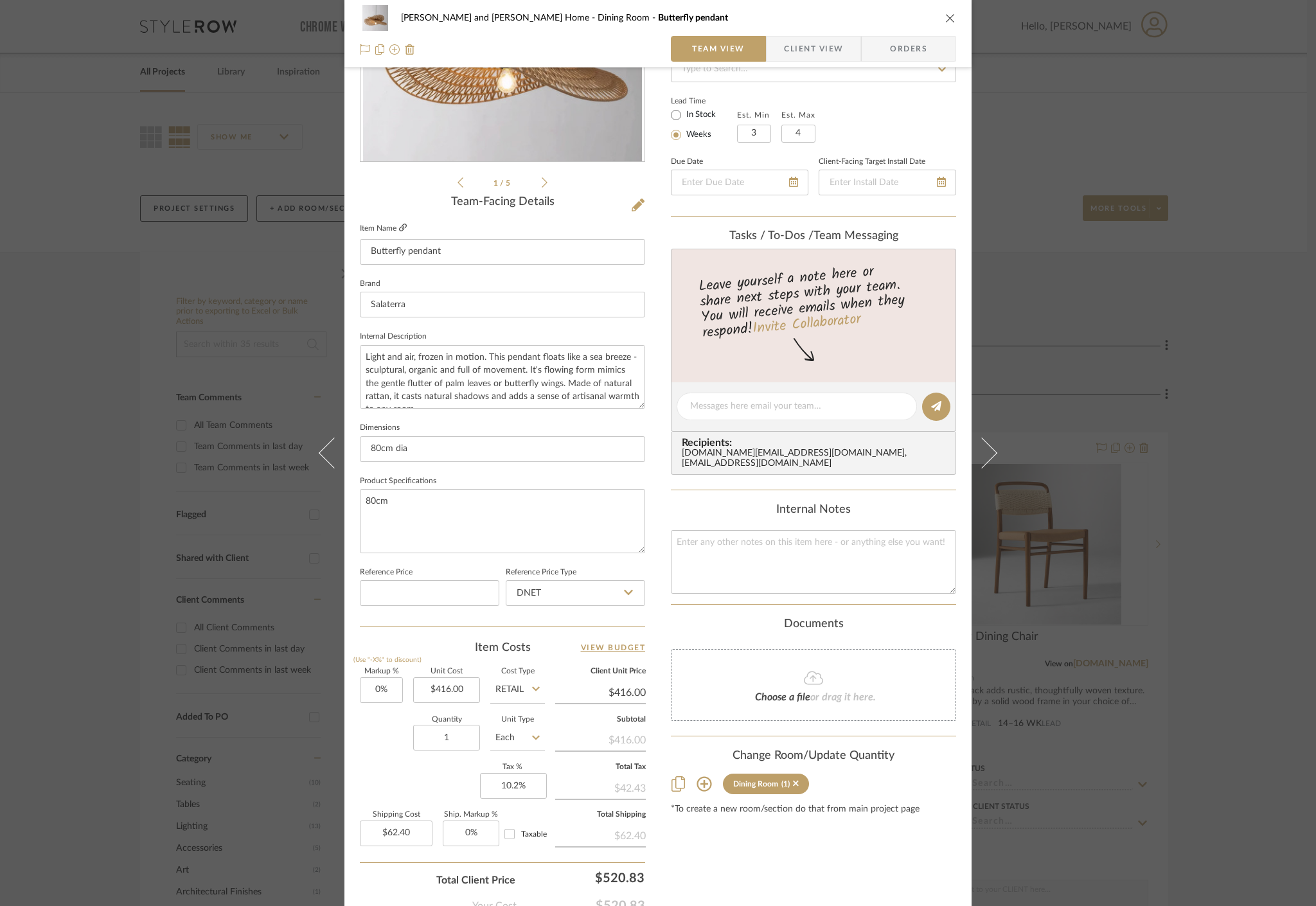
click at [399, 228] on icon at bounding box center [403, 227] width 7 height 7
click at [460, 696] on input "416.00" at bounding box center [447, 690] width 67 height 26
type input "$586.00"
click at [734, 836] on div "Content here copies to Client View - confirm visibility there. Show in Client D…" at bounding box center [813, 410] width 285 height 1058
type input "$586.00"
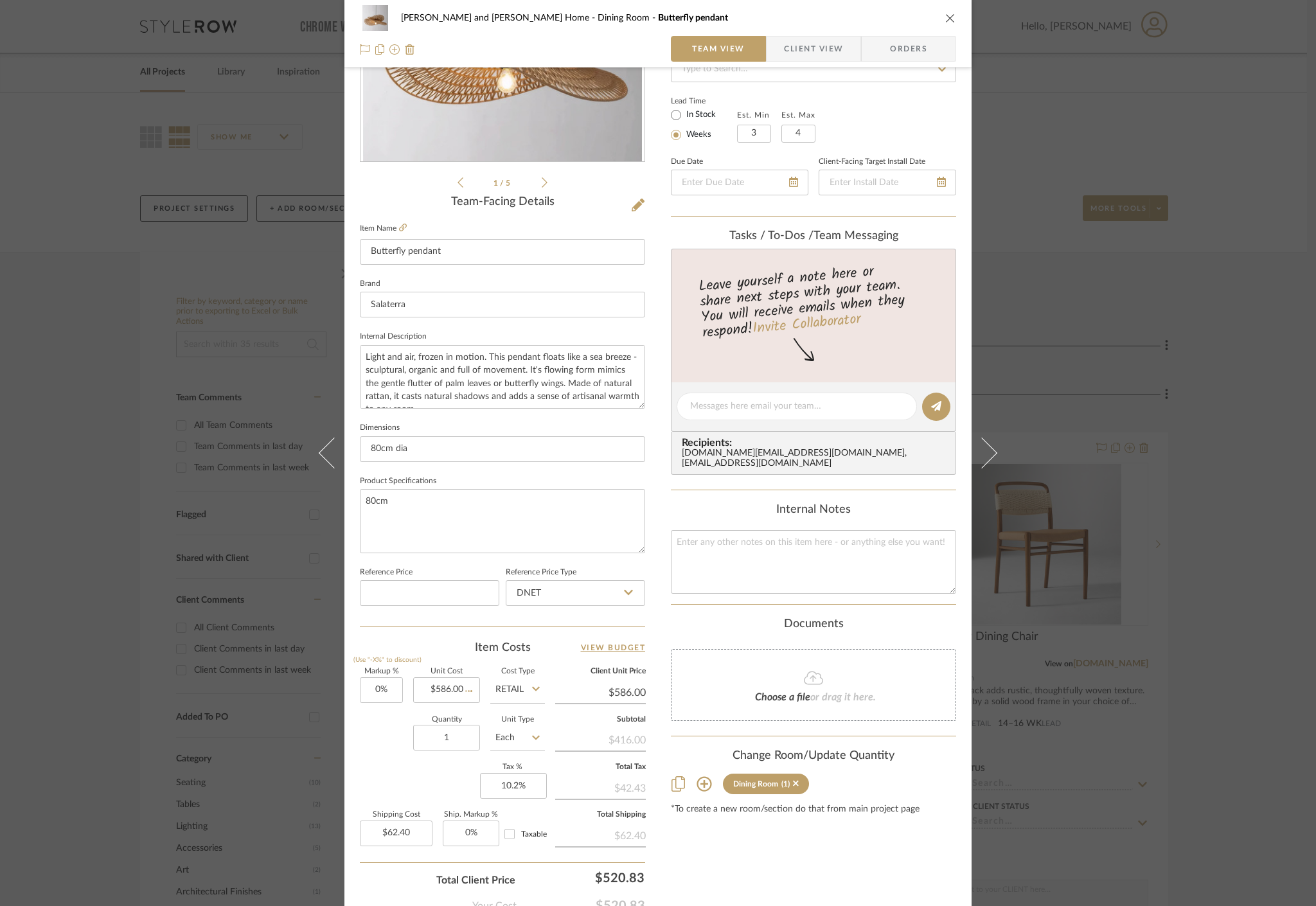
type input "$87.90"
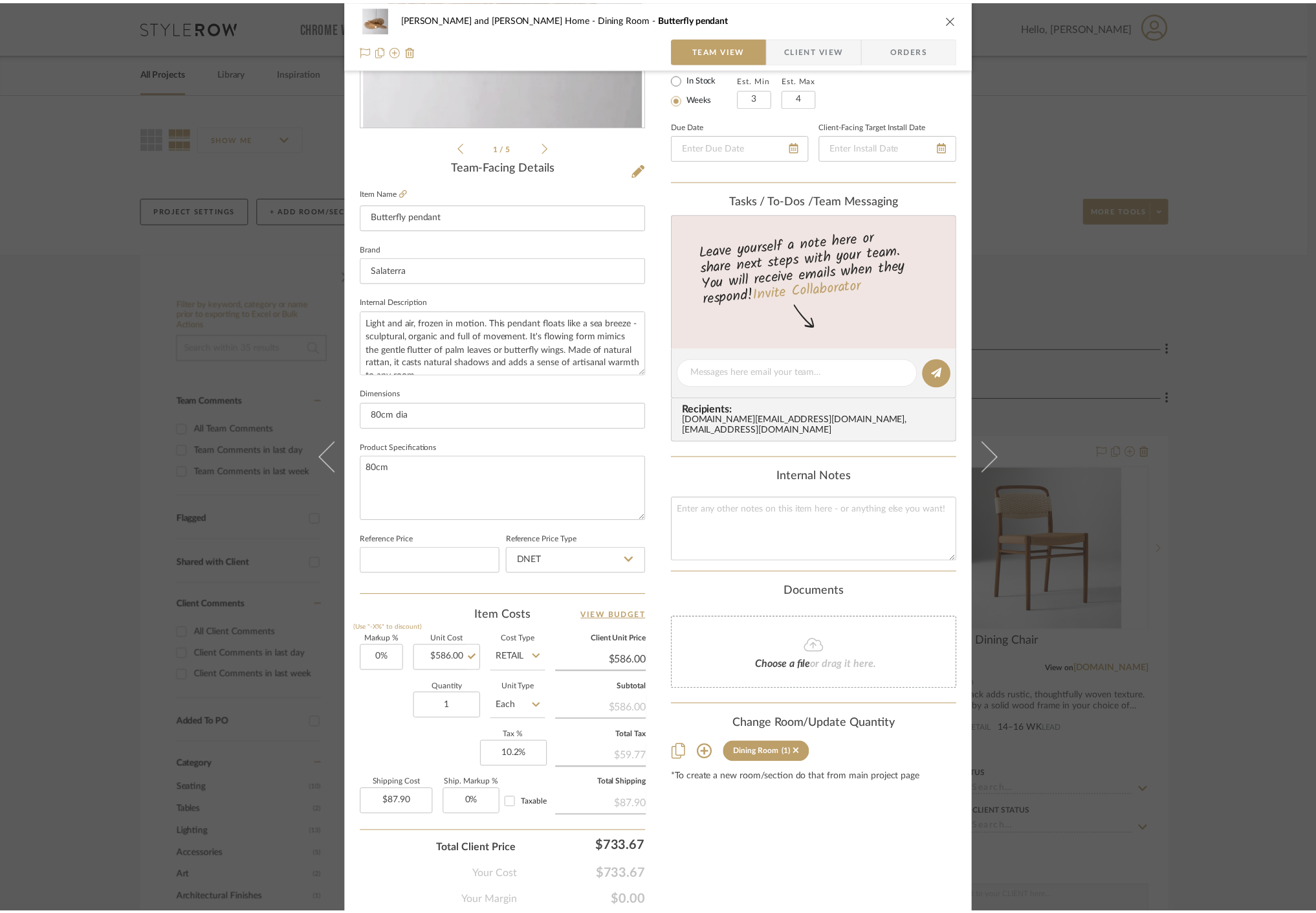
scroll to position [246, 0]
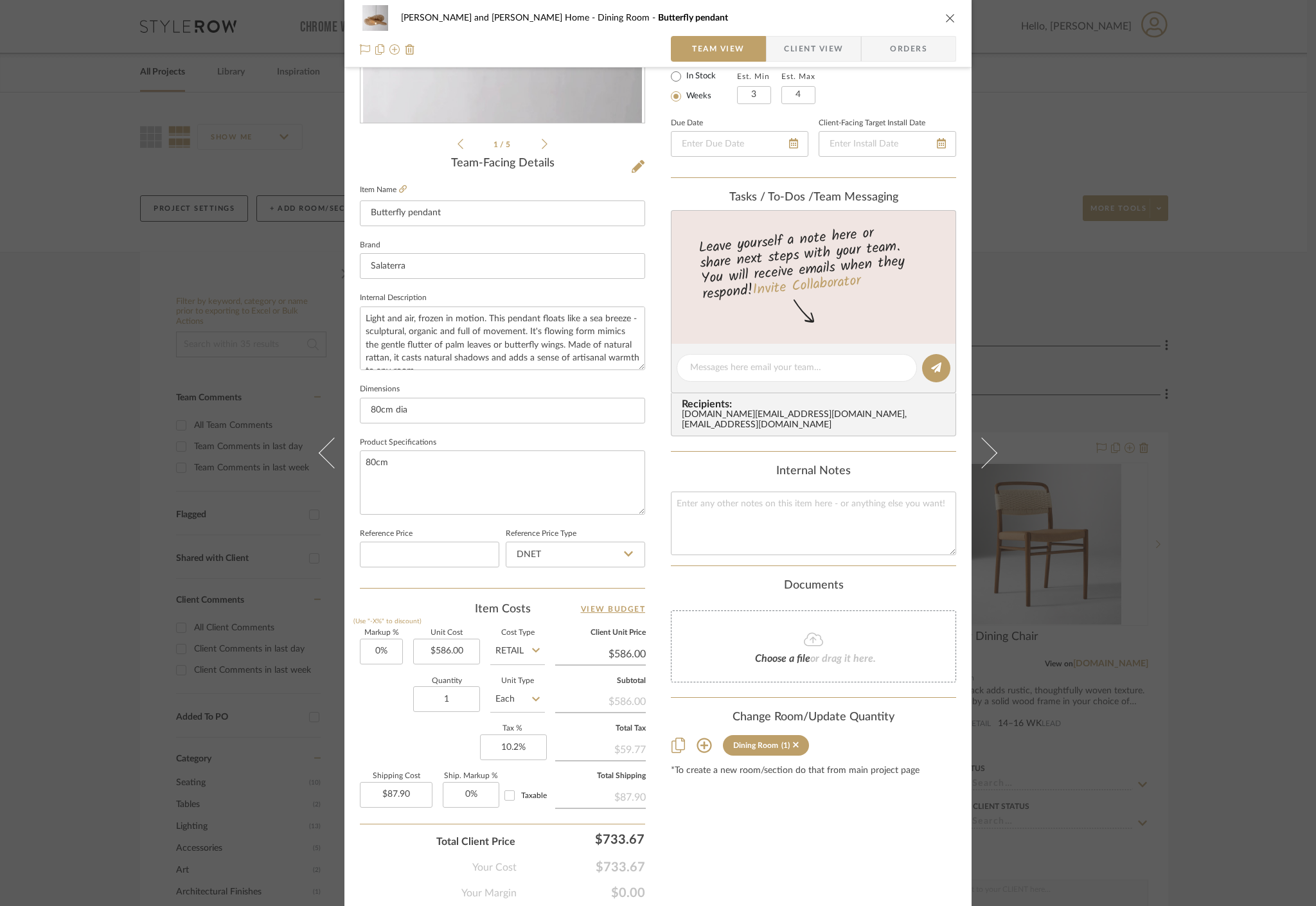
click at [1128, 760] on div "Natasha and Abhijit Home Dining Room Butterfly pendant Team View Client View Or…" at bounding box center [658, 453] width 1316 height 906
